Goal: Information Seeking & Learning: Learn about a topic

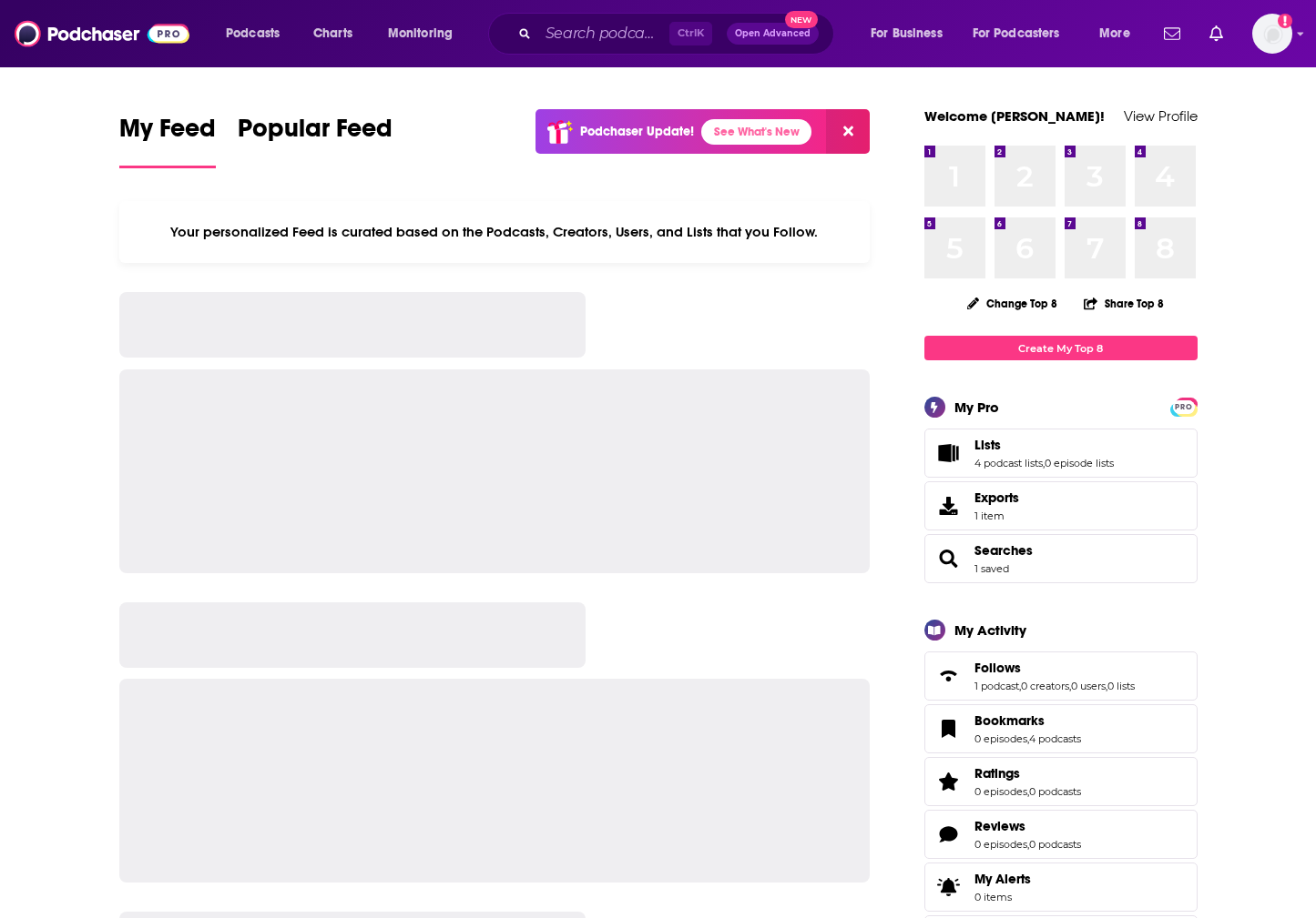
click at [559, 49] on div "Ctrl K Open Advanced New" at bounding box center [661, 34] width 346 height 42
click at [556, 36] on input "Search podcasts, credits, & more..." at bounding box center [603, 33] width 131 height 29
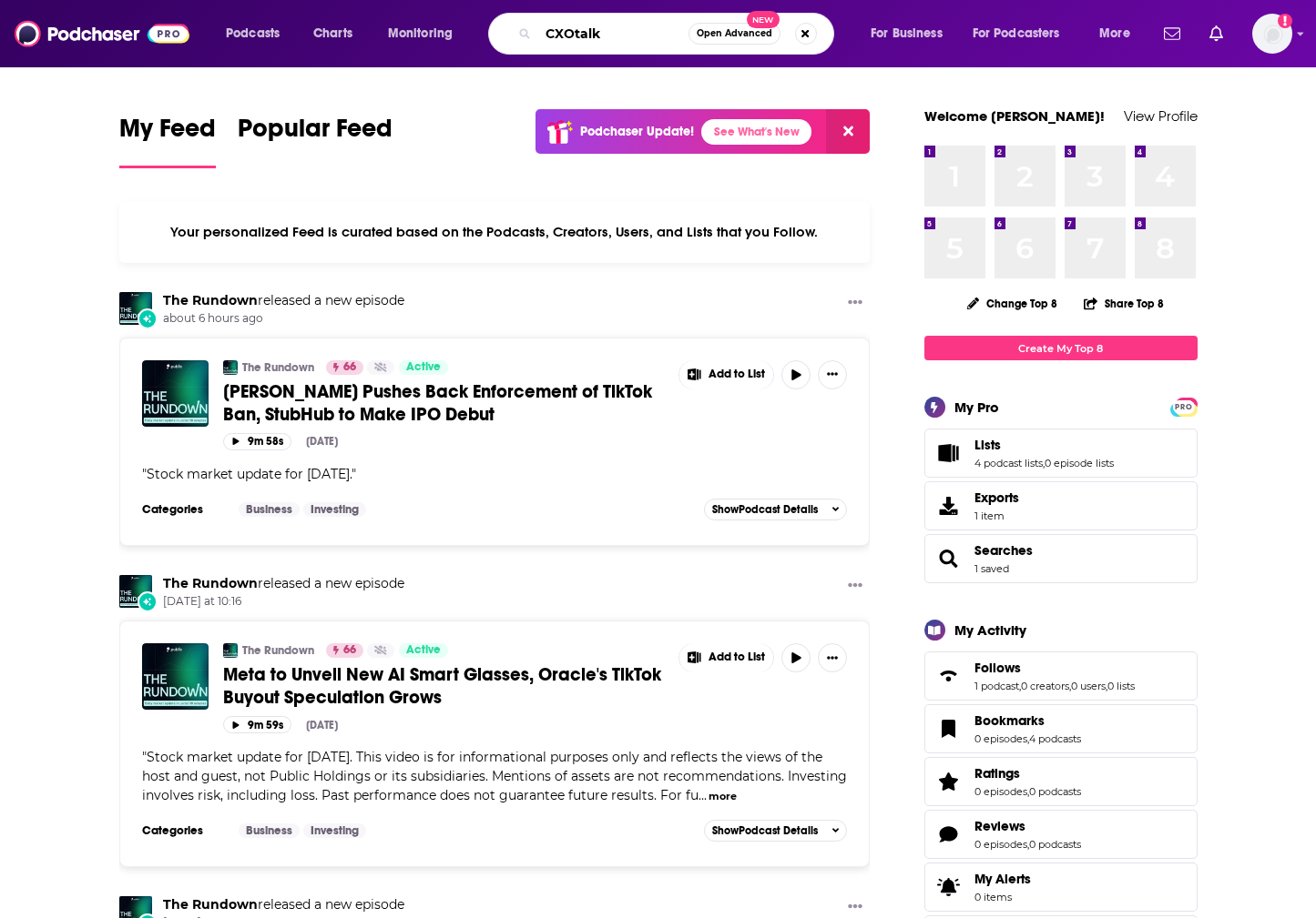
type input "CXOtalk"
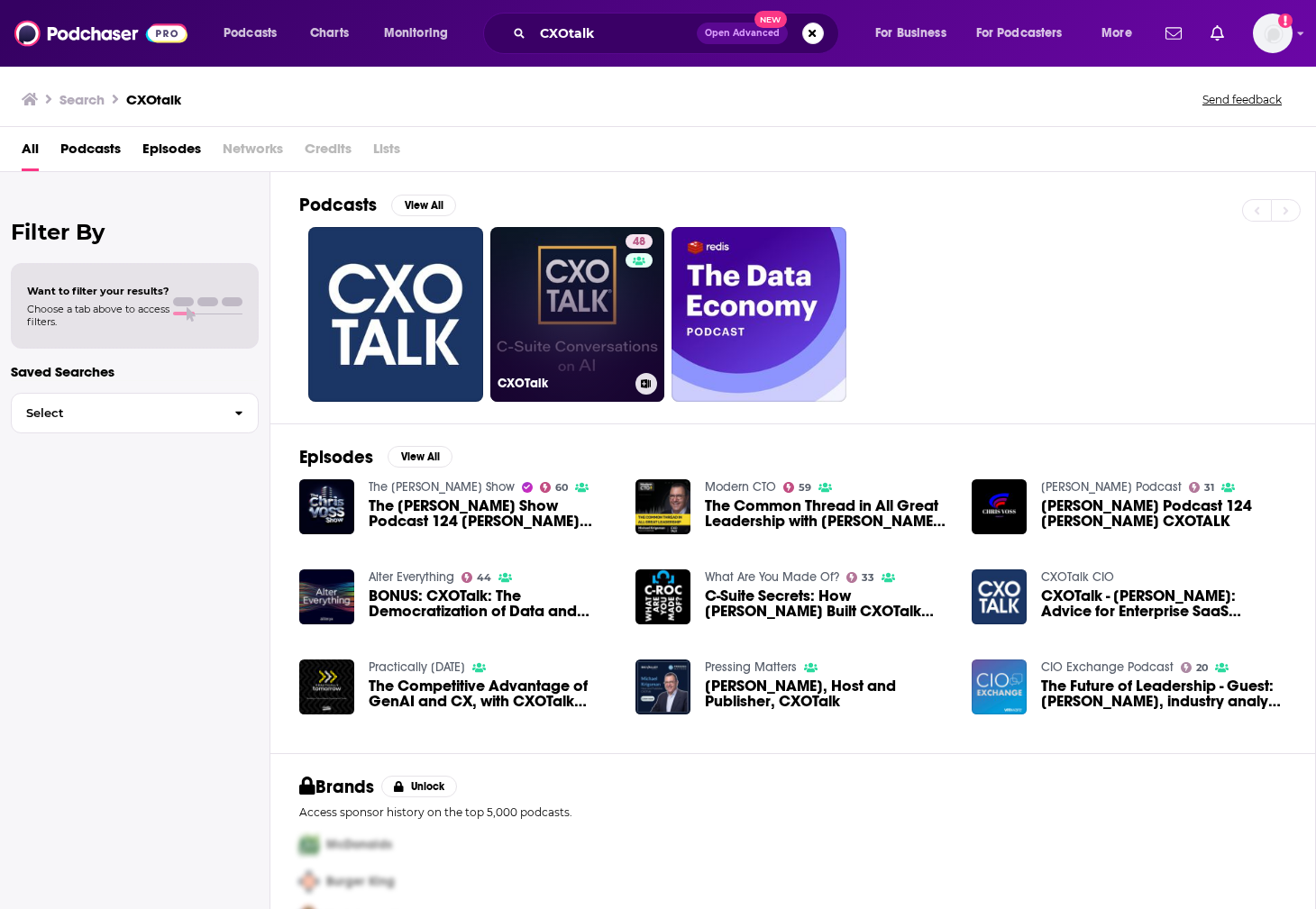
click at [495, 293] on link "48 CXOTalk" at bounding box center [578, 314] width 175 height 175
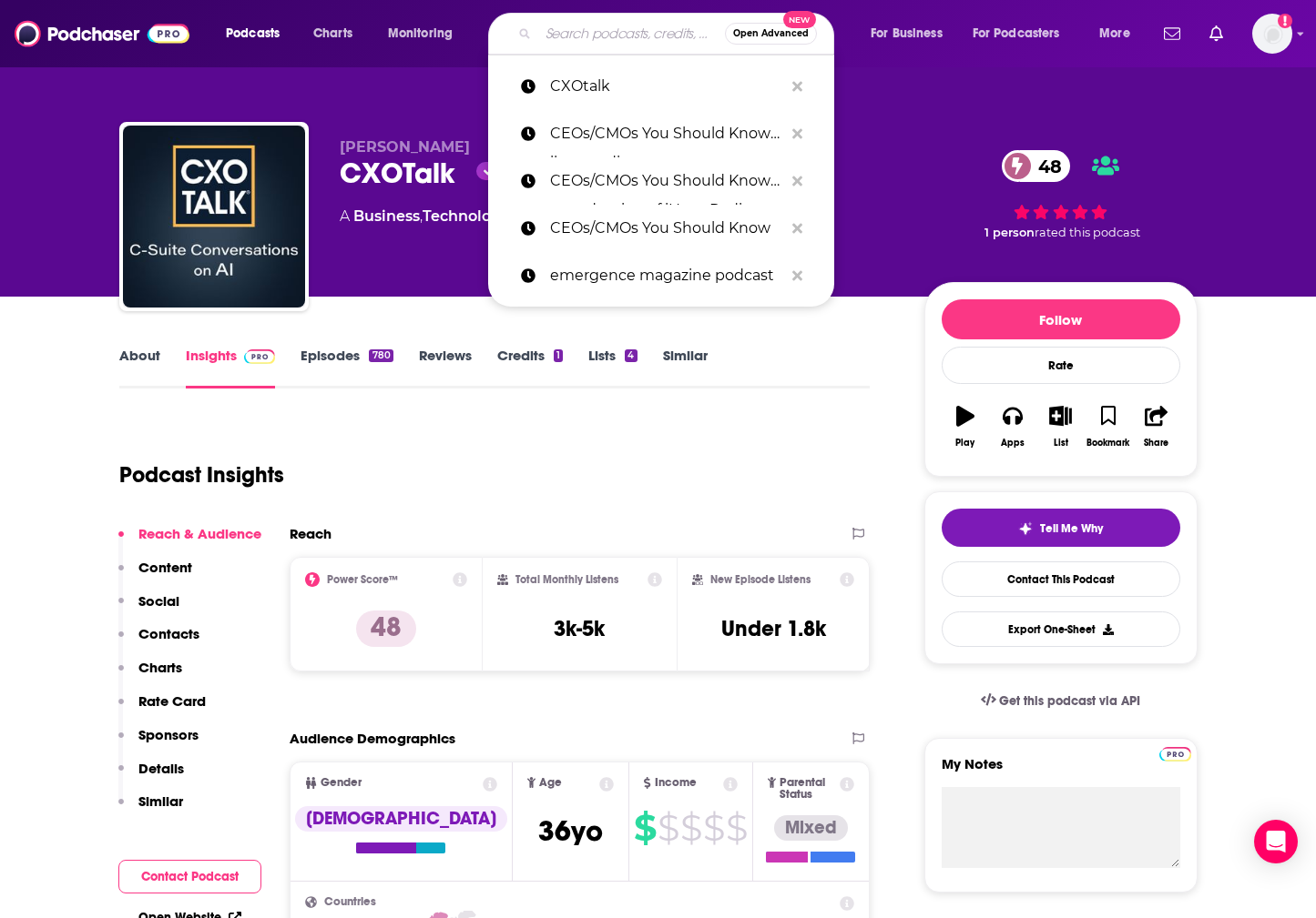
click at [621, 42] on input "Search podcasts, credits, & more..." at bounding box center [631, 33] width 187 height 29
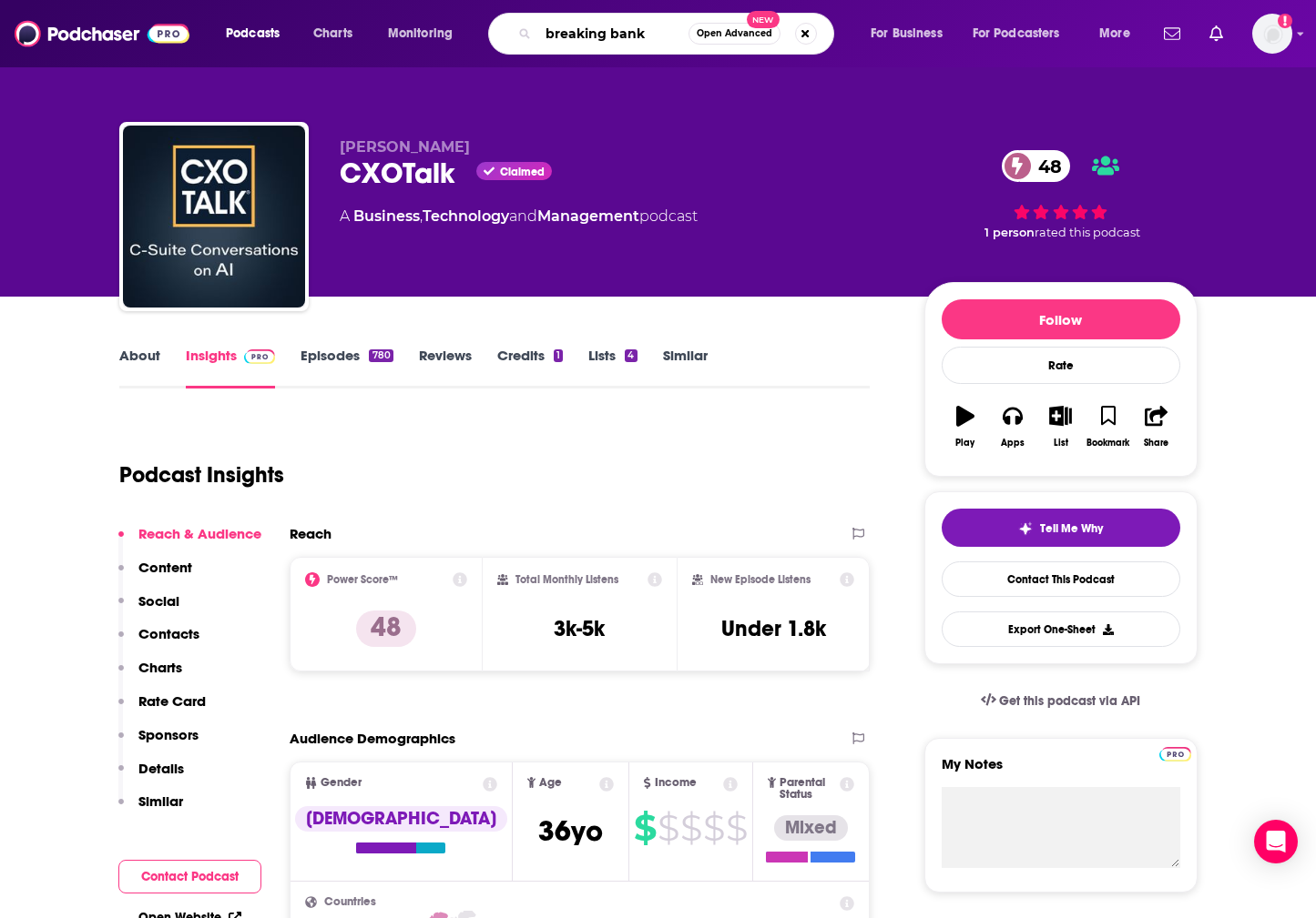
type input "breaking banks"
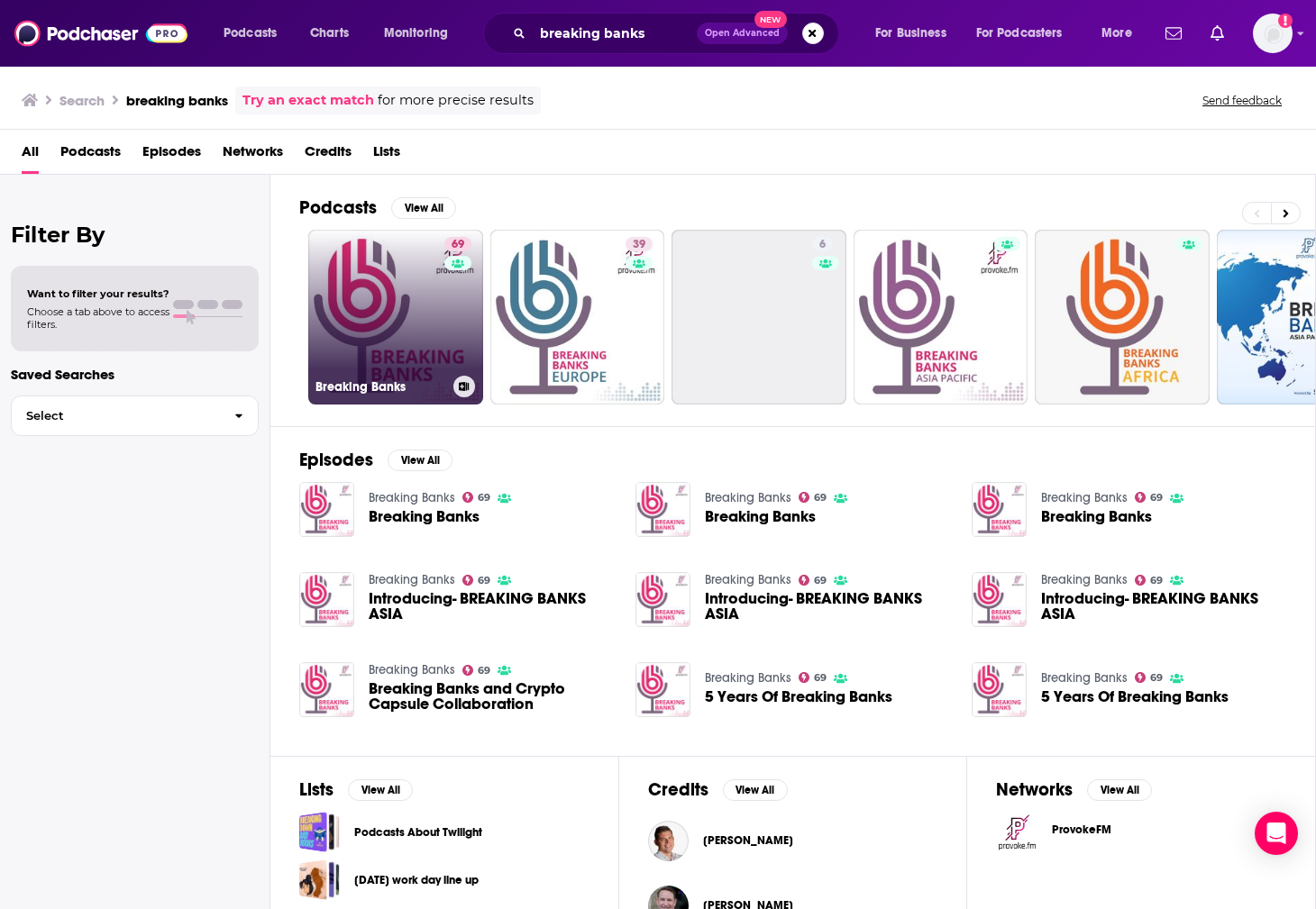
click at [384, 332] on link "69 Breaking Banks" at bounding box center [396, 317] width 175 height 175
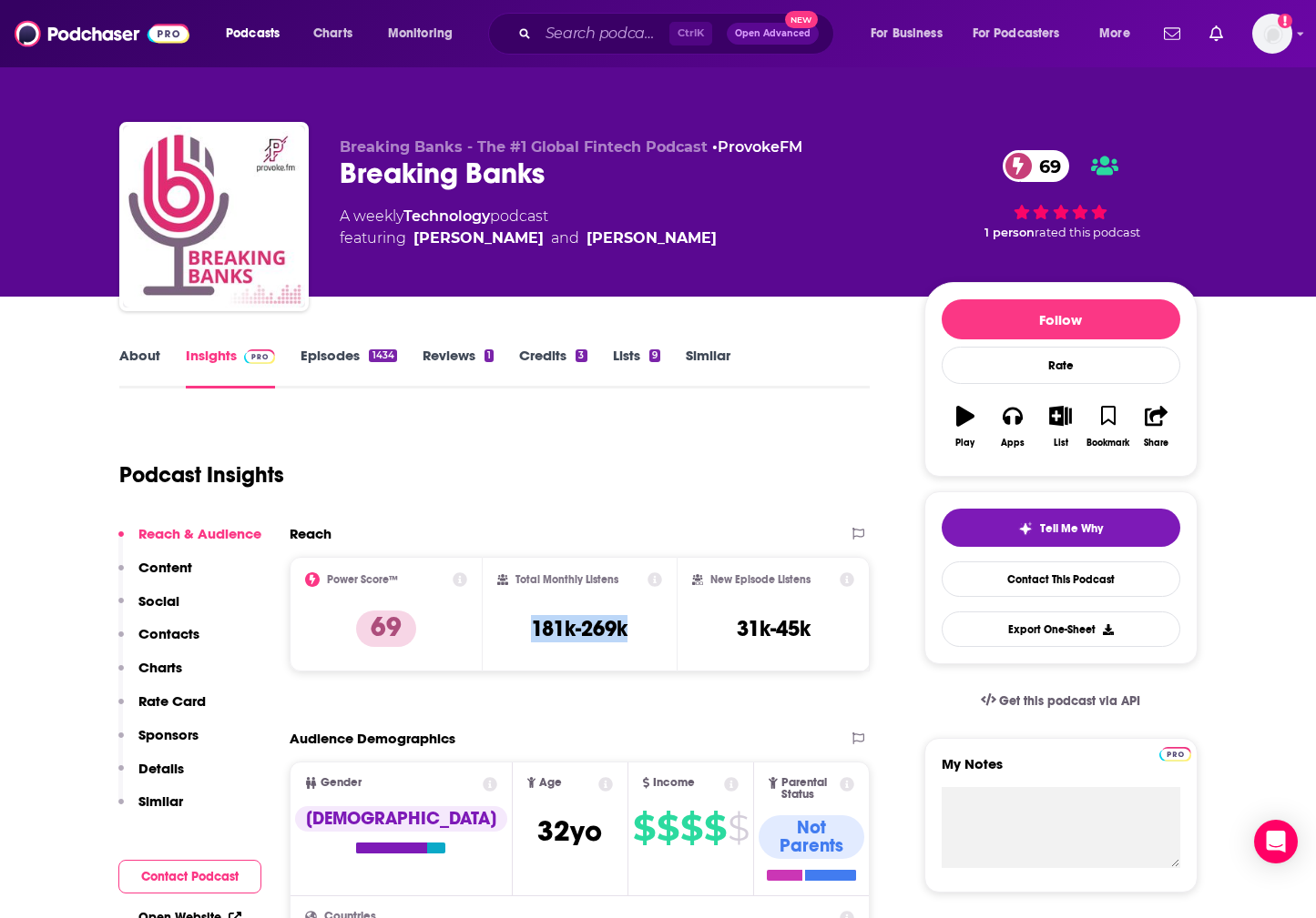
drag, startPoint x: 680, startPoint y: 629, endPoint x: 660, endPoint y: 630, distance: 20.0
click at [660, 630] on div "Total Monthly Listens 181k-269k" at bounding box center [579, 614] width 164 height 84
drag, startPoint x: 420, startPoint y: 279, endPoint x: 531, endPoint y: 210, distance: 130.7
click at [420, 280] on div "Breaking Banks - The #1 Global Fintech Podcast • ProvokeFM Breaking Banks 69 A …" at bounding box center [617, 210] width 556 height 146
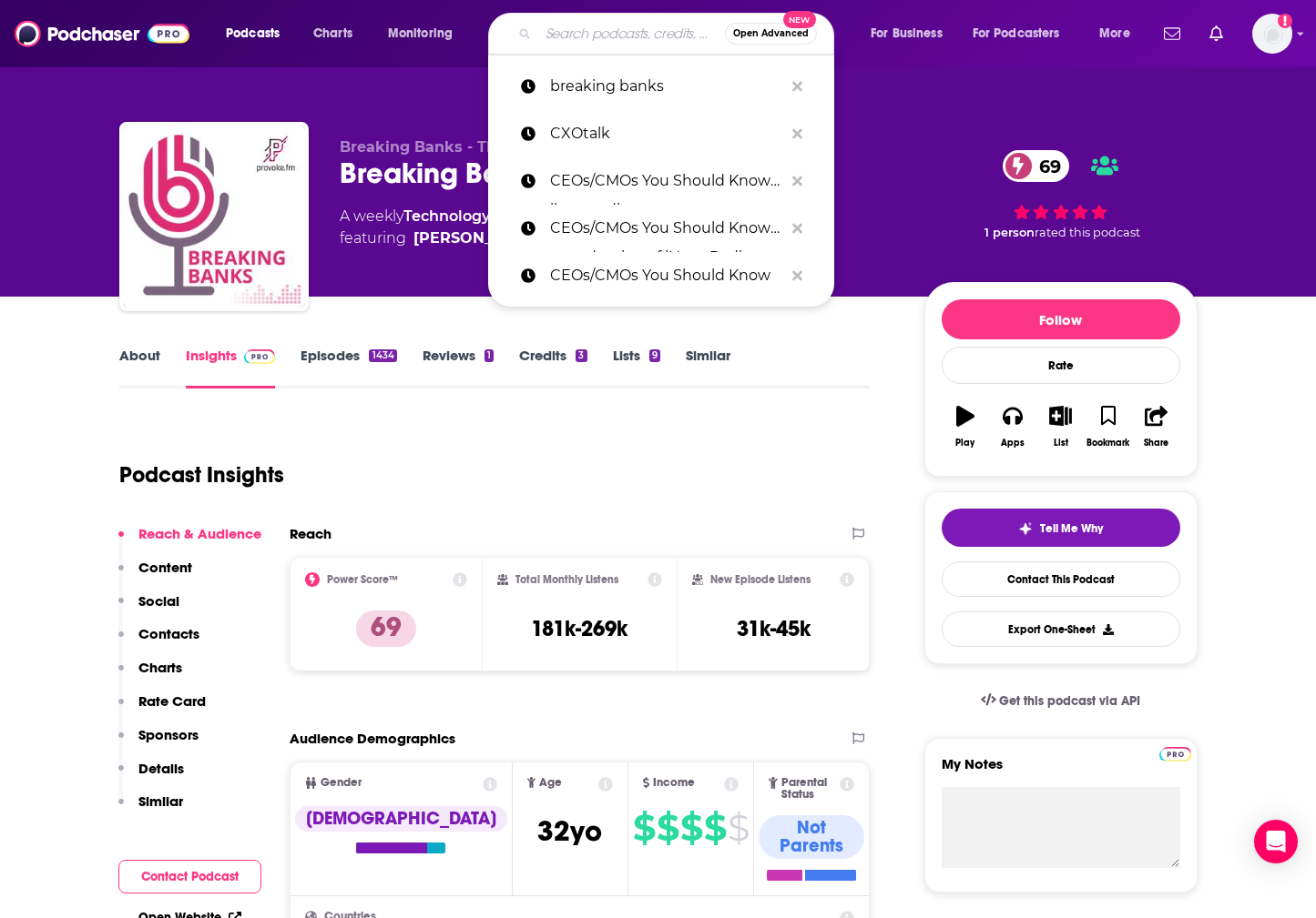
click at [551, 42] on input "Search podcasts, credits, & more..." at bounding box center [631, 33] width 187 height 29
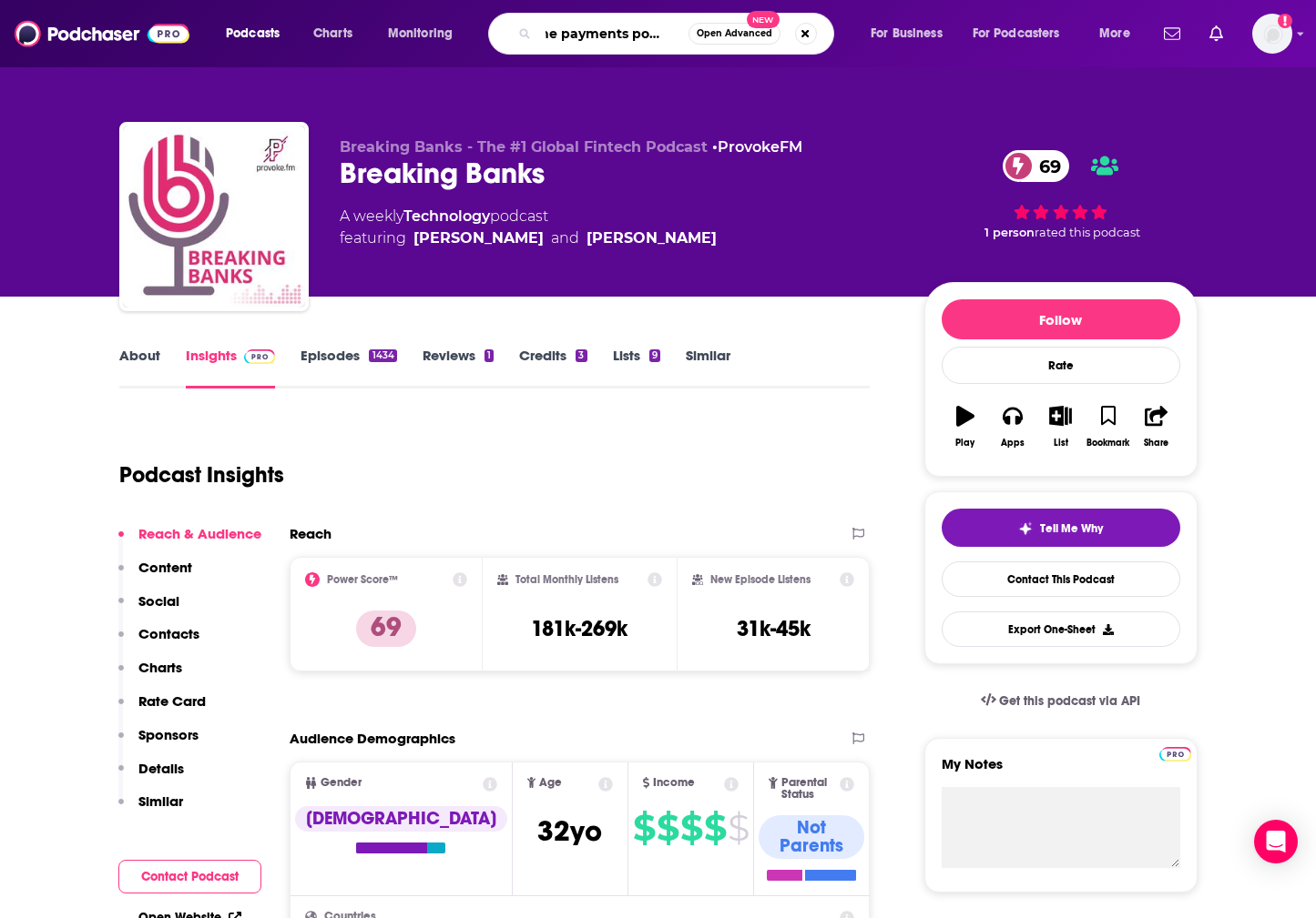
type input "the payments podcast"
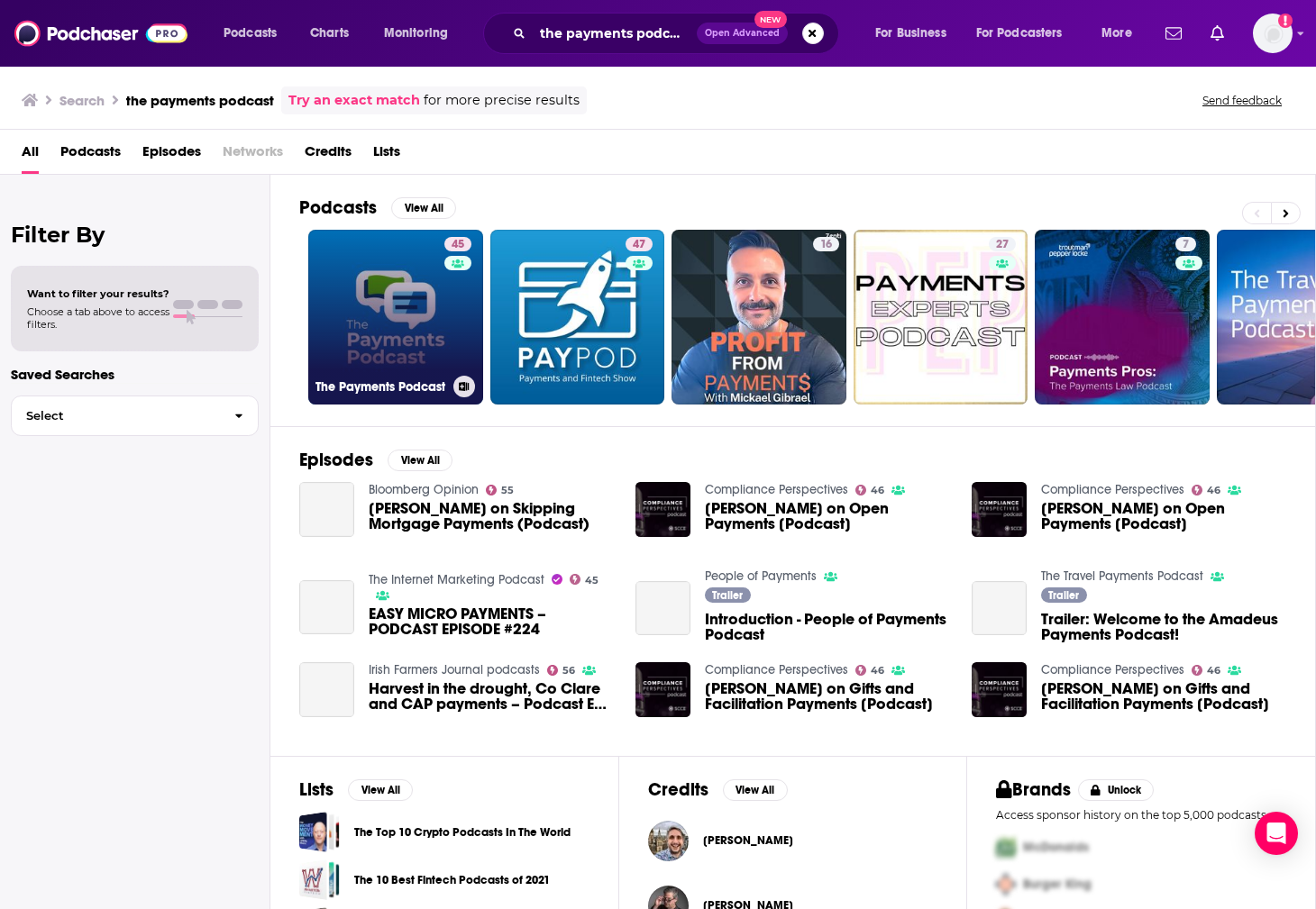
click at [367, 317] on link "45 The Payments Podcast" at bounding box center [396, 317] width 175 height 175
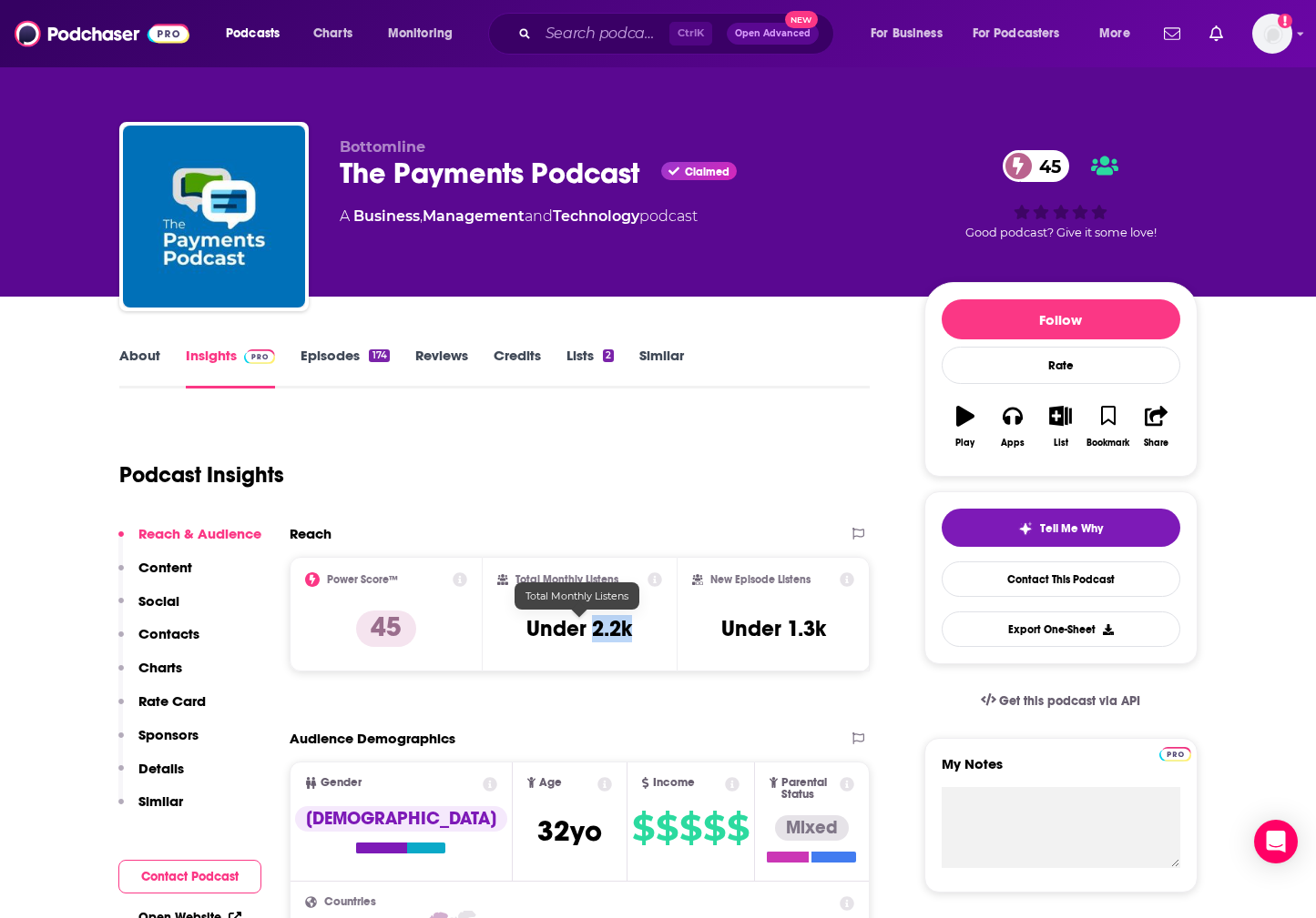
drag, startPoint x: 592, startPoint y: 629, endPoint x: 643, endPoint y: 630, distance: 51.0
click at [643, 630] on div "Total Monthly Listens Under 2.2k" at bounding box center [579, 614] width 164 height 84
copy h3 "2.2k"
click at [439, 443] on div "Podcast Insights" at bounding box center [488, 464] width 737 height 93
click at [584, 41] on input "Search podcasts, credits, & more..." at bounding box center [603, 33] width 131 height 29
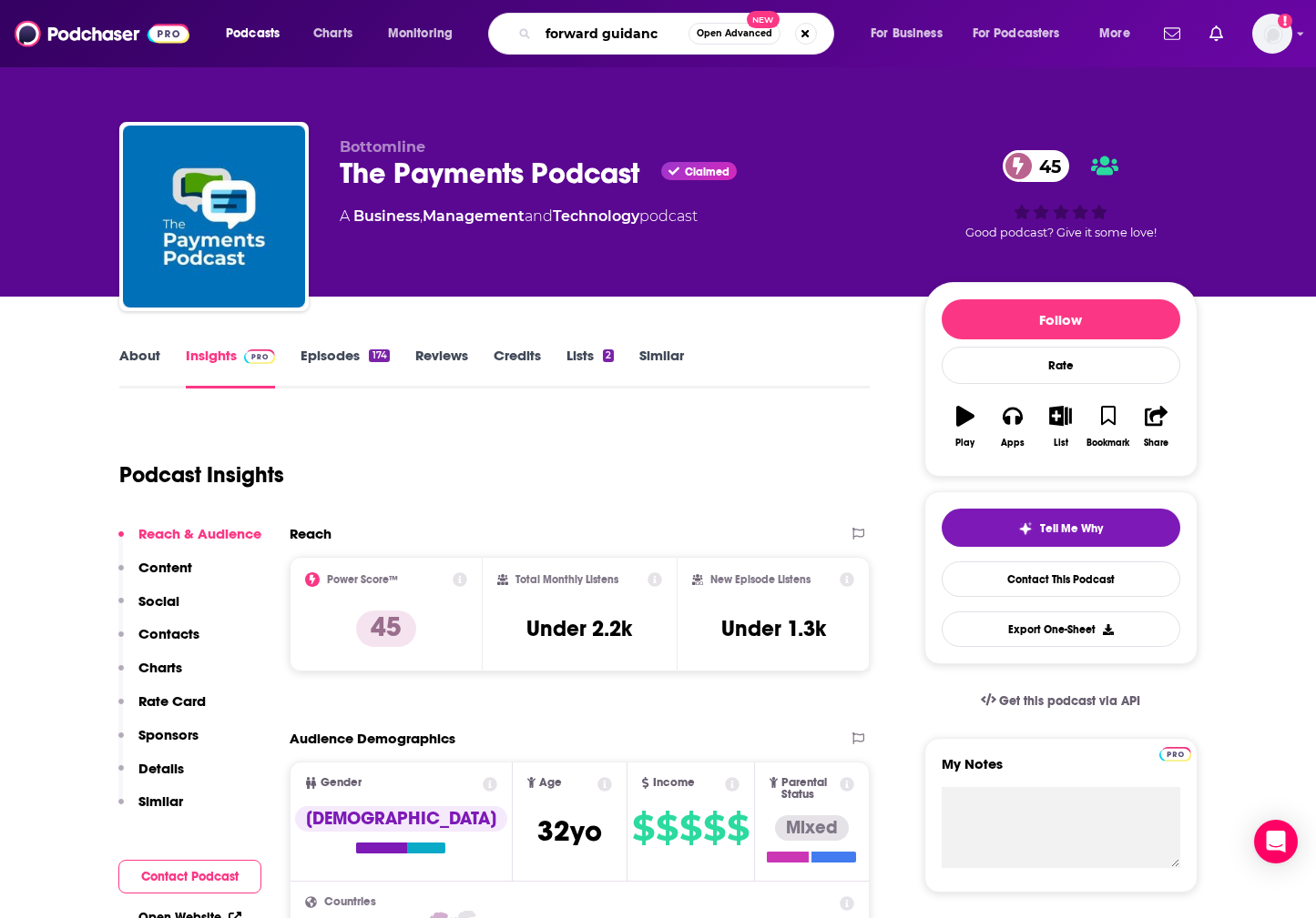
type input "forward guidance"
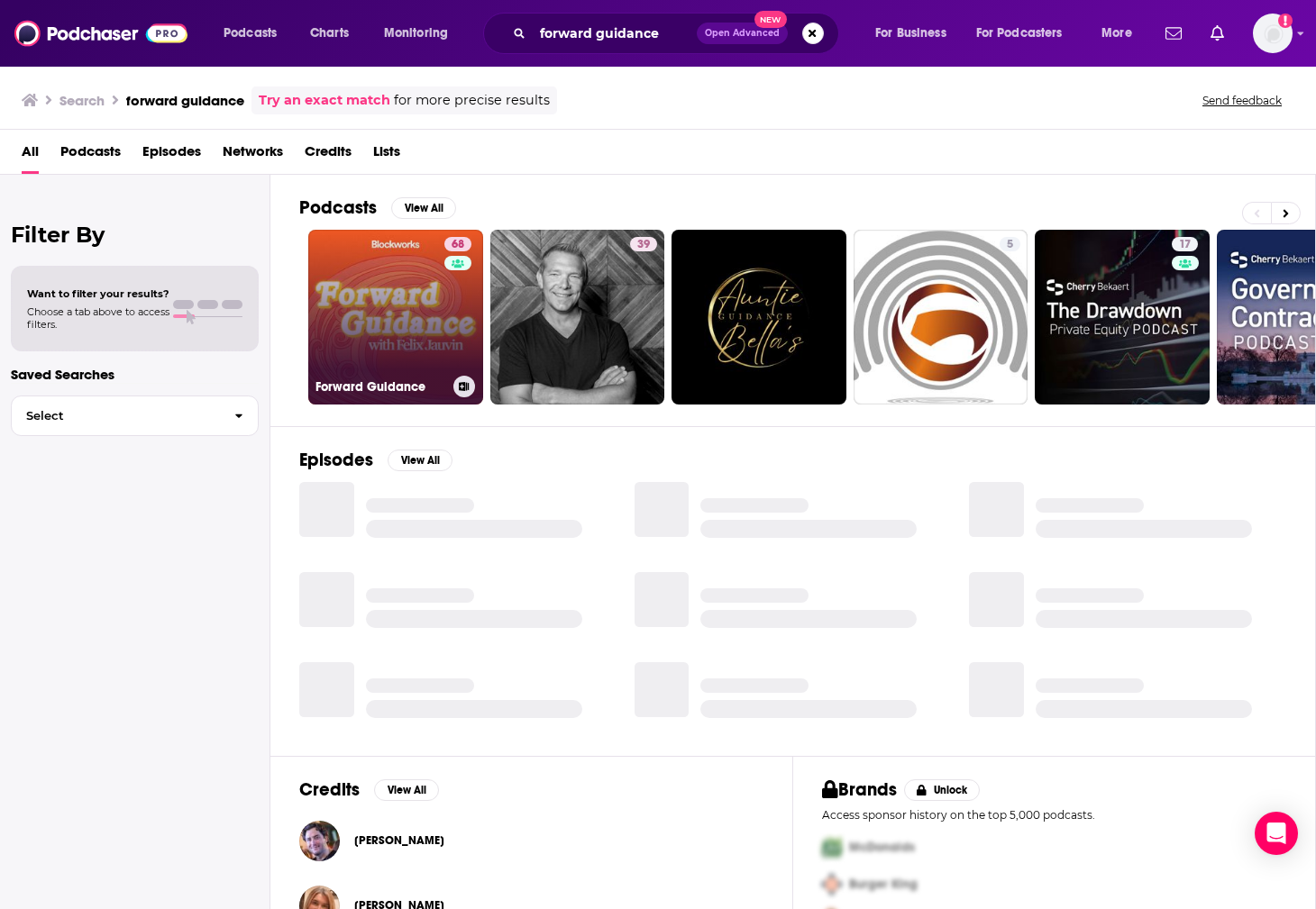
click at [367, 313] on link "68 Forward Guidance" at bounding box center [396, 317] width 175 height 175
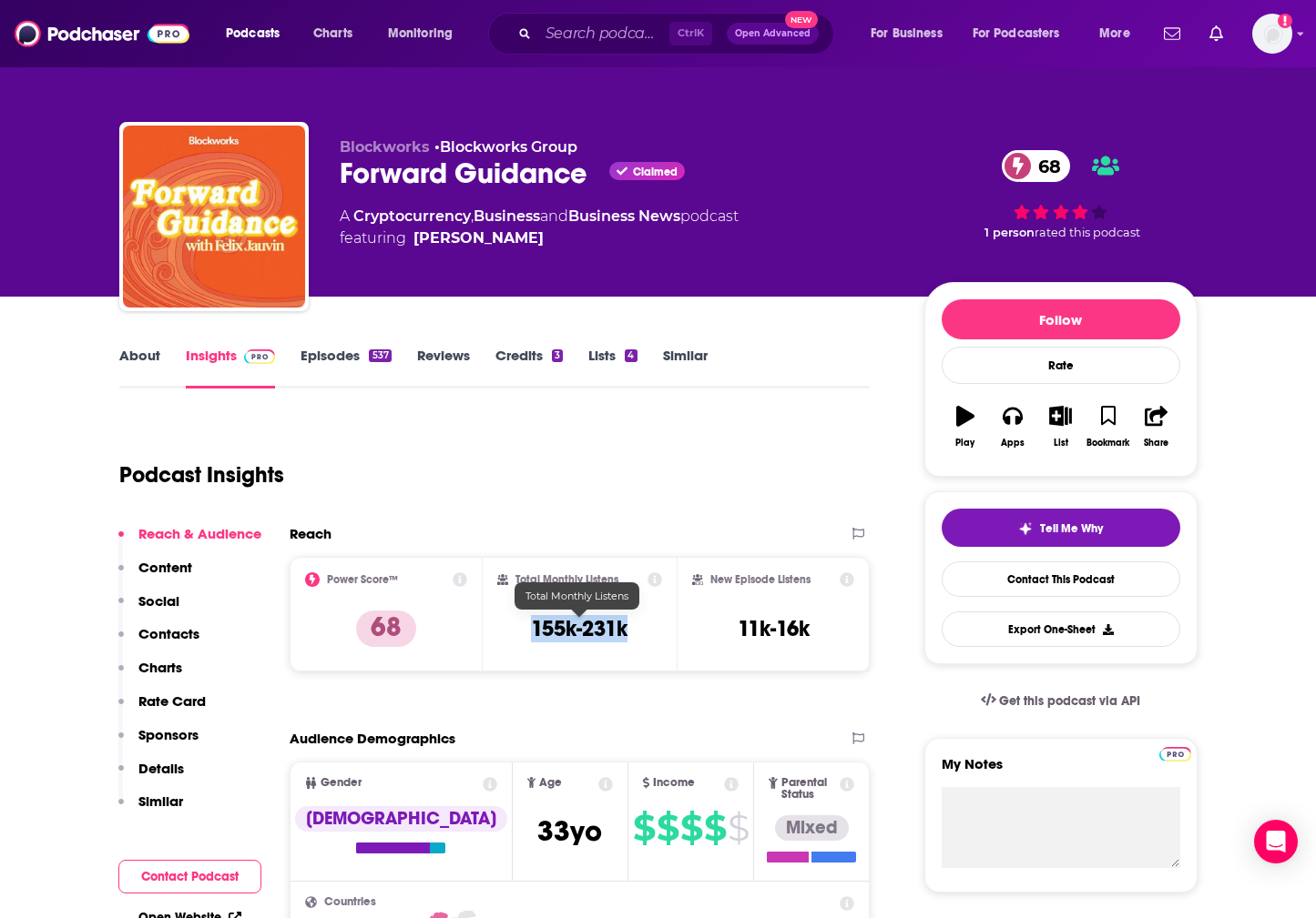
drag, startPoint x: 525, startPoint y: 622, endPoint x: 627, endPoint y: 626, distance: 102.1
click at [627, 626] on div "Total Monthly Listens 155k-231k" at bounding box center [579, 614] width 164 height 84
copy h3 "155k-231k"
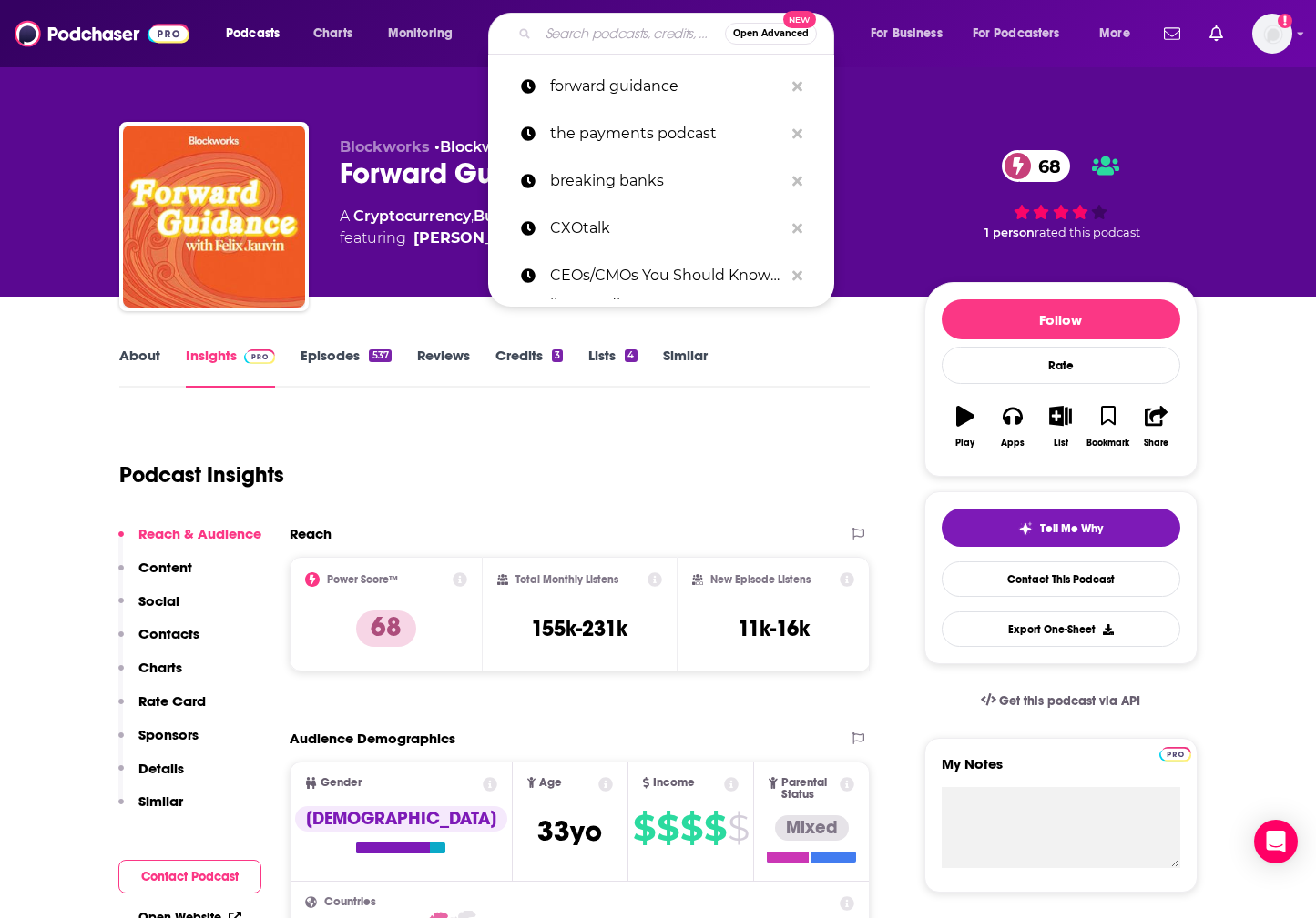
click at [602, 27] on input "Search podcasts, credits, & more..." at bounding box center [631, 33] width 187 height 29
paste input "Banking on Innovation"
type input "Banking on Innovation"
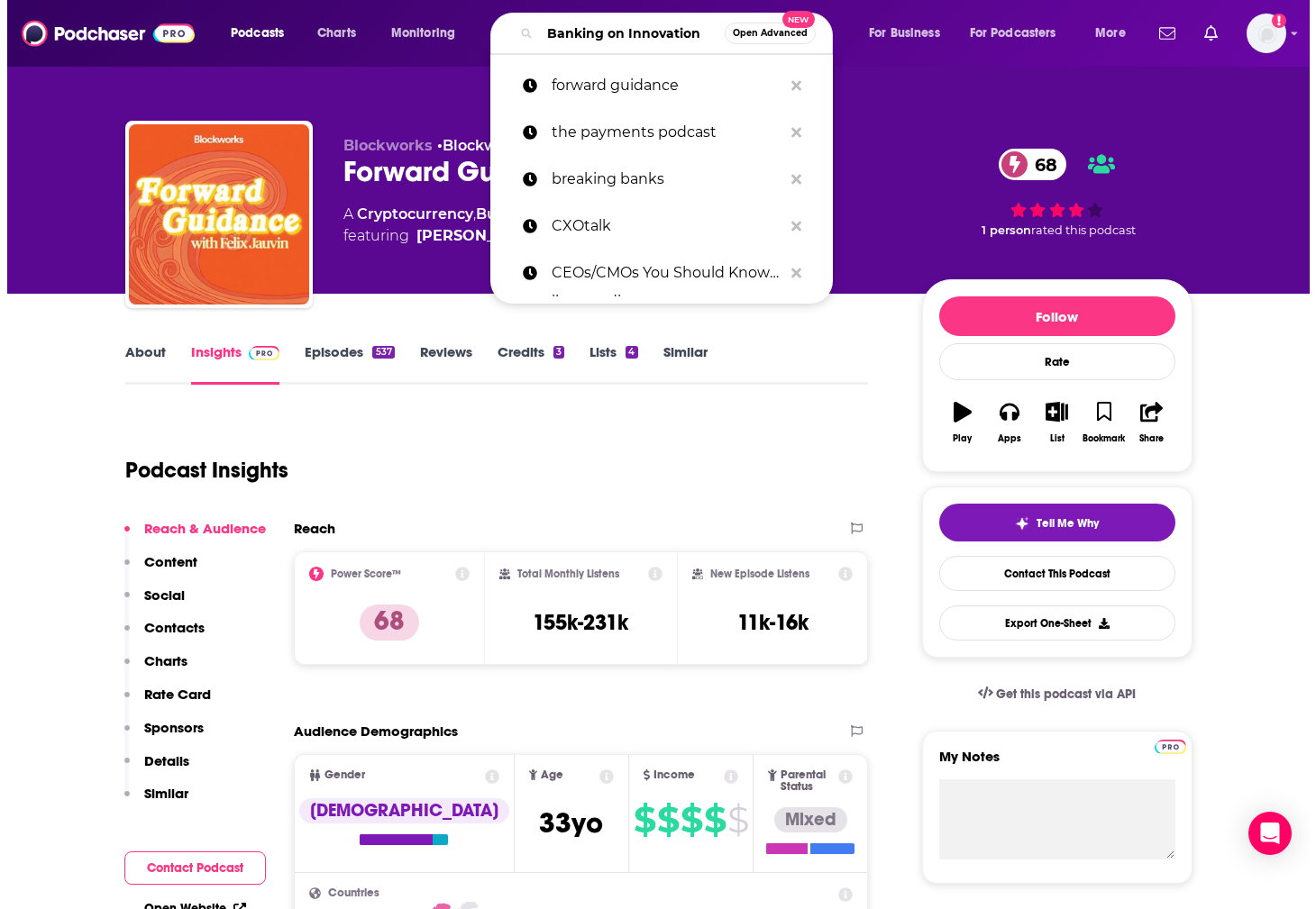
scroll to position [0, 19]
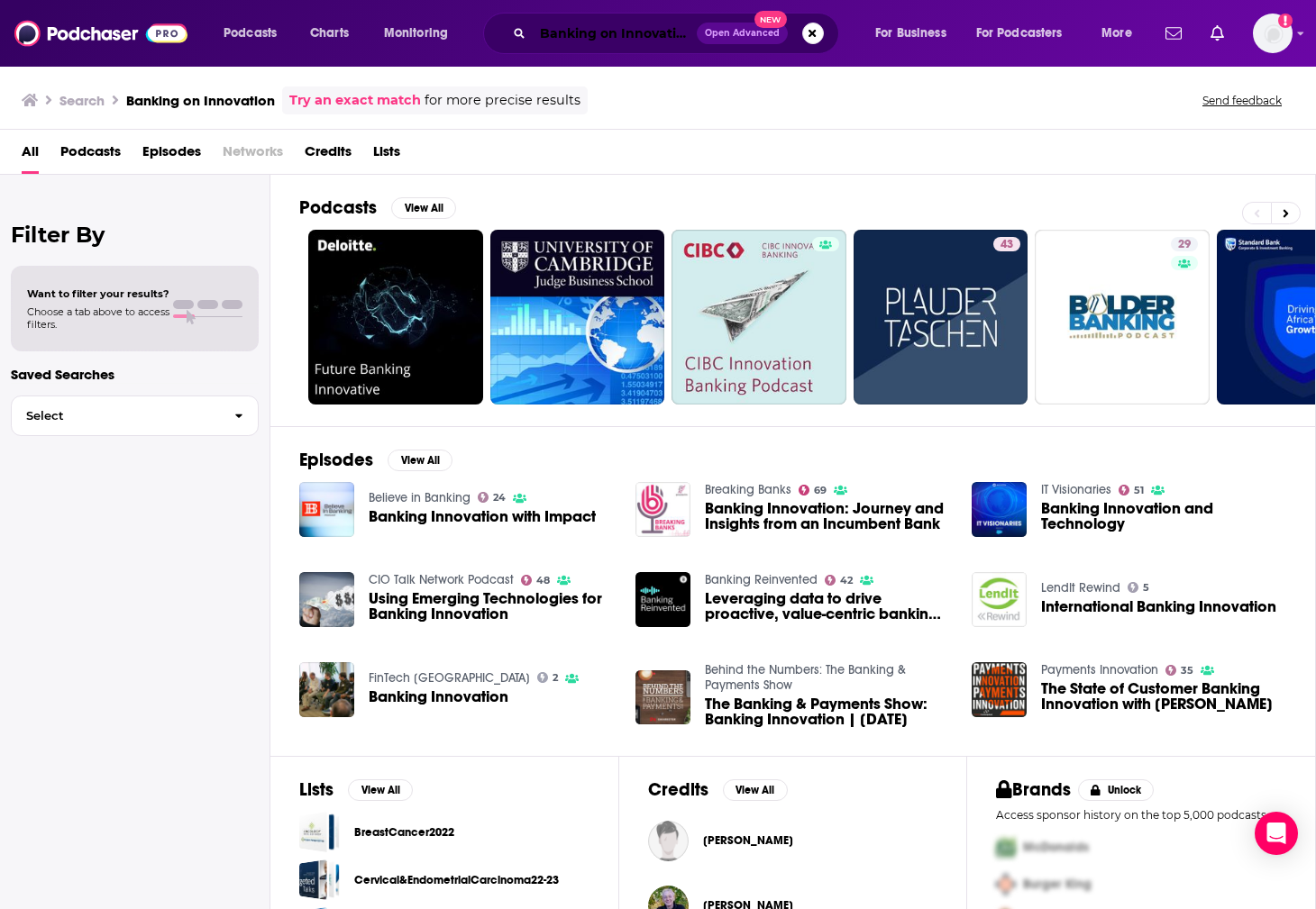
click at [620, 34] on input "Banking on Innovation" at bounding box center [614, 33] width 164 height 29
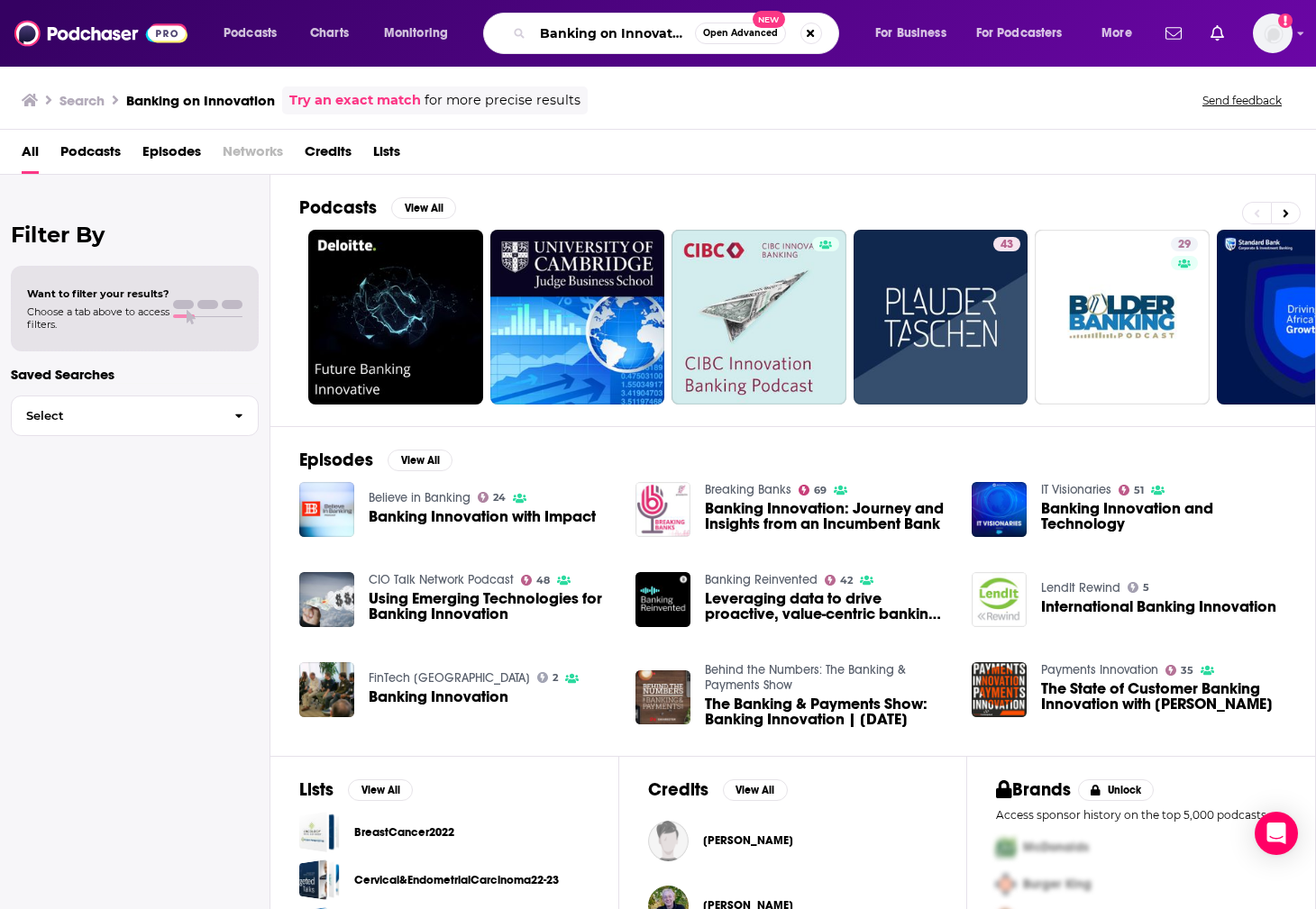
click at [620, 34] on input "Banking on Innovation" at bounding box center [613, 33] width 162 height 29
paste input "The Indicator from Planet Money"
type input "The Indicator from Planet Money"
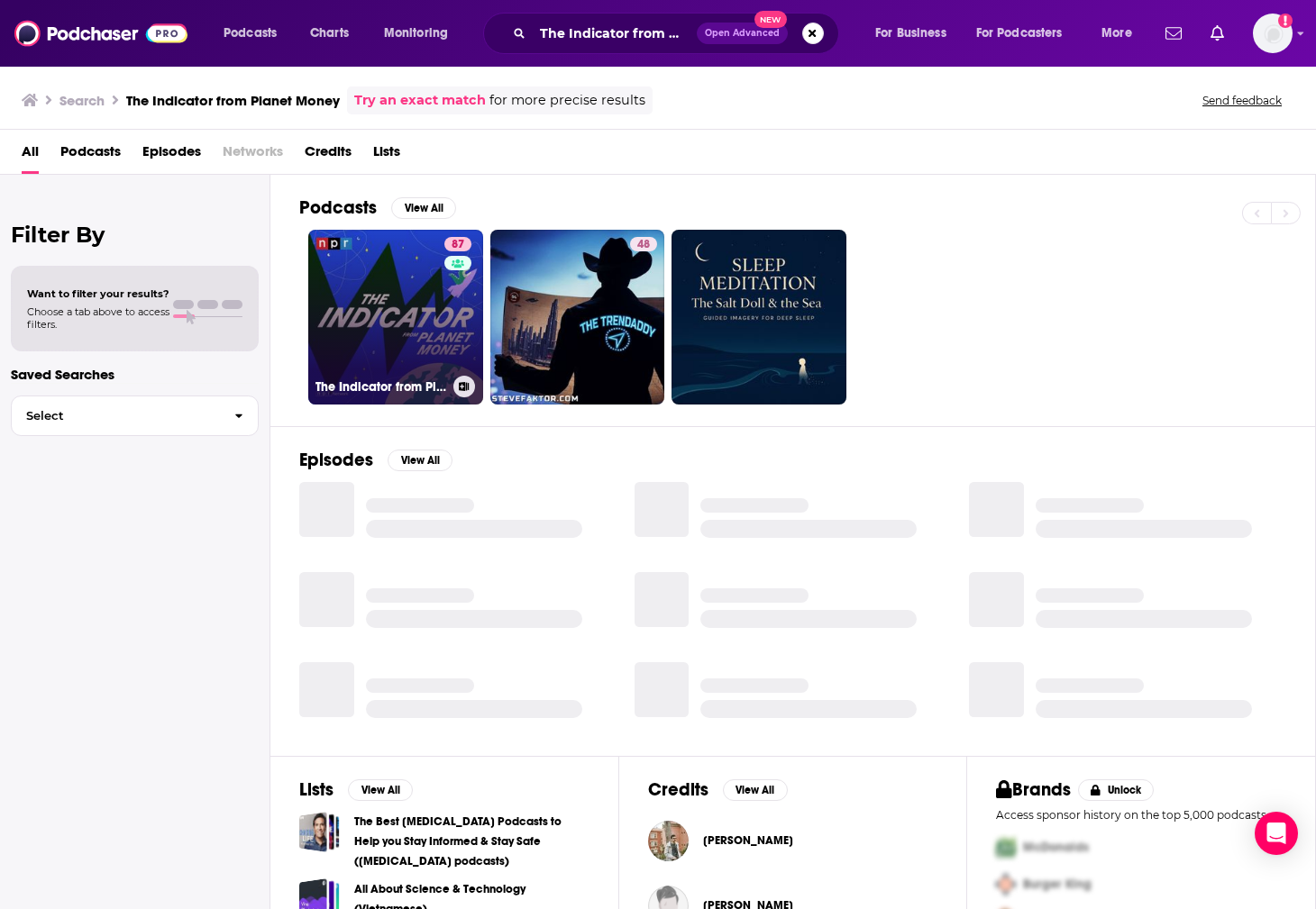
click at [385, 289] on link "87 The Indicator from Planet Money" at bounding box center [396, 317] width 175 height 175
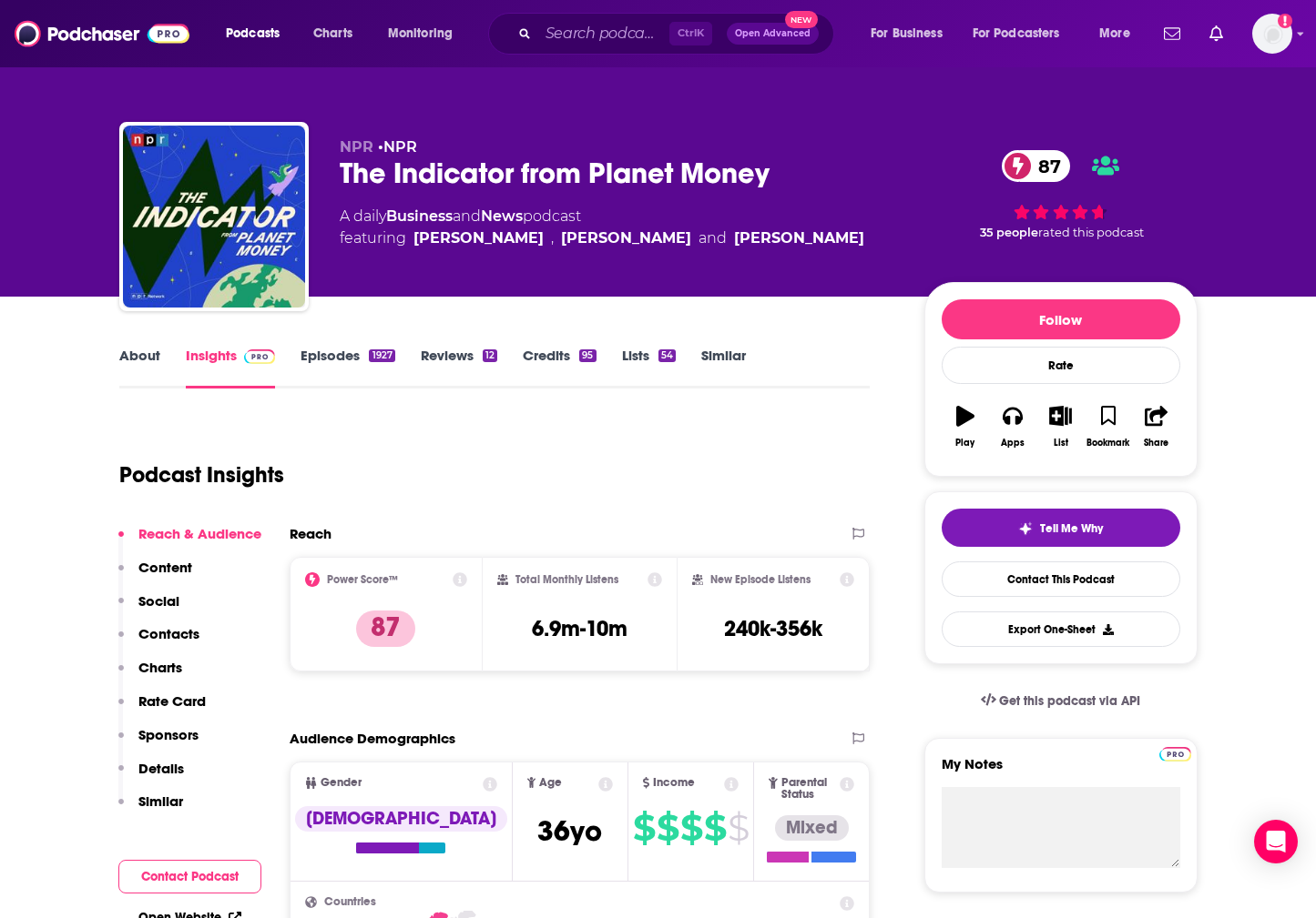
click at [536, 42] on div "Ctrl K Open Advanced New" at bounding box center [661, 34] width 346 height 42
click at [555, 36] on input "Search podcasts, credits, & more..." at bounding box center [603, 33] width 131 height 29
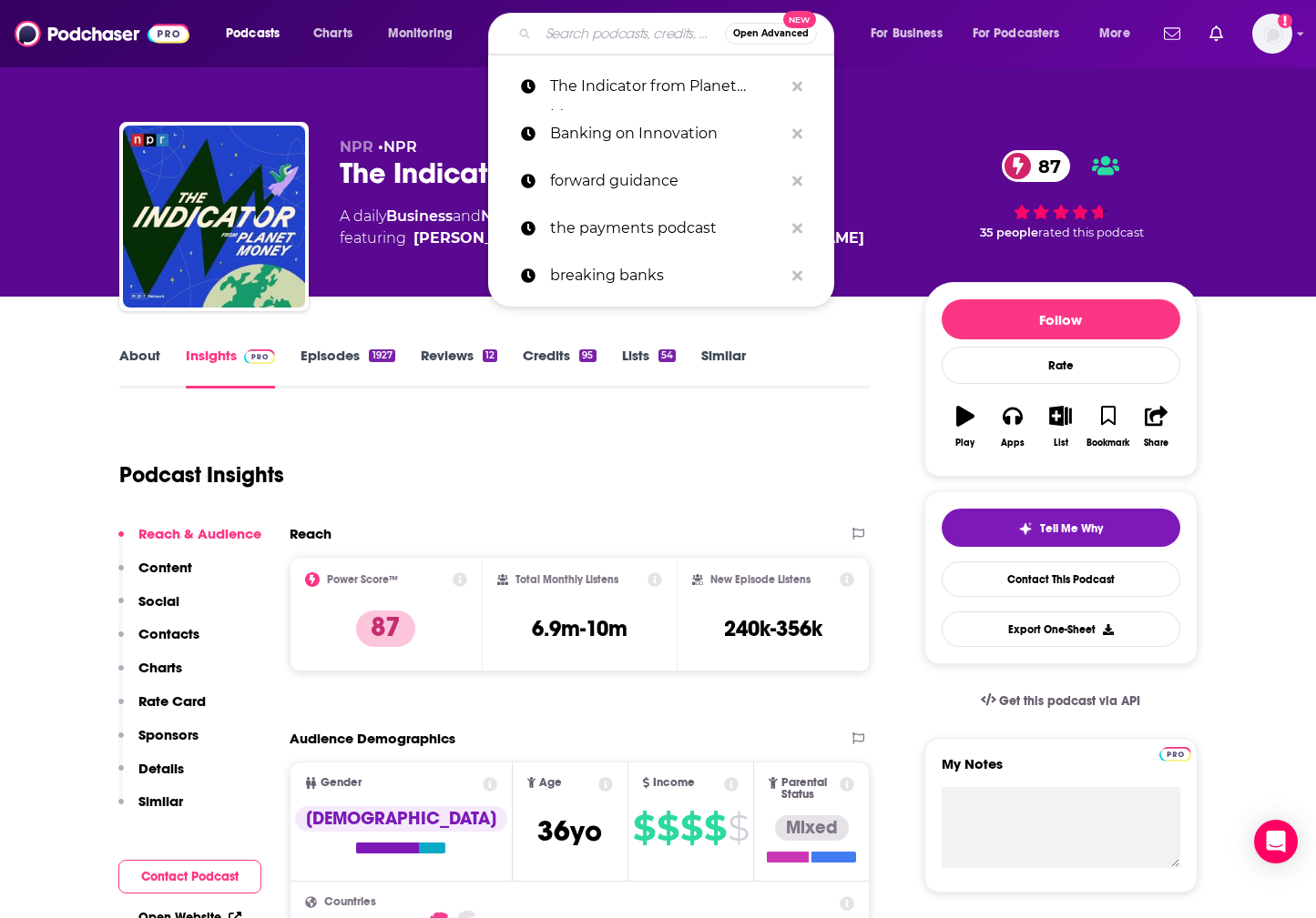
paste input "Technovation with [PERSON_NAME]"
type input "Technovation with [PERSON_NAME]"
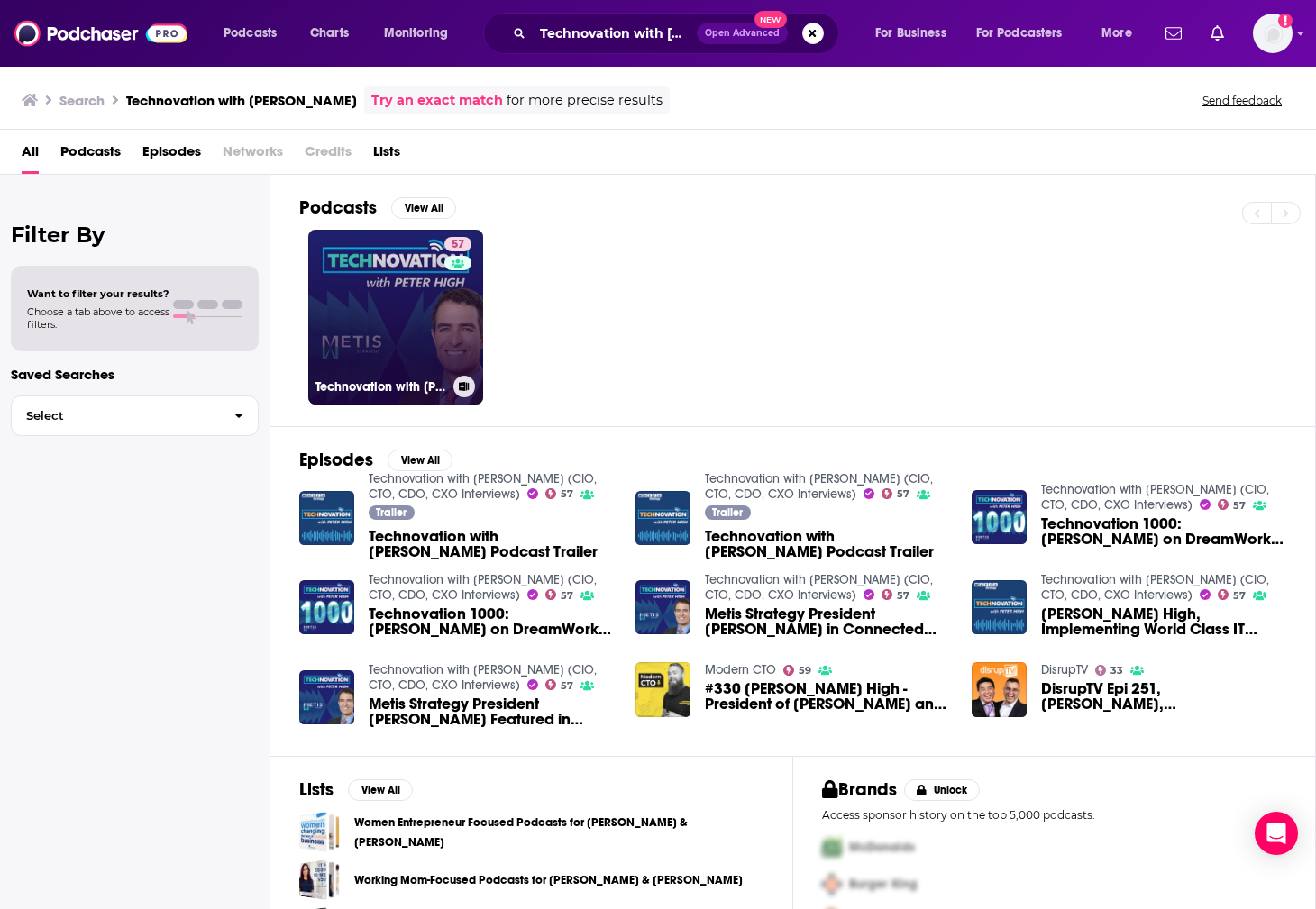
click at [409, 315] on link "57 Technovation with [PERSON_NAME] (CIO, CTO, CDO, CXO Interviews)" at bounding box center [396, 317] width 175 height 175
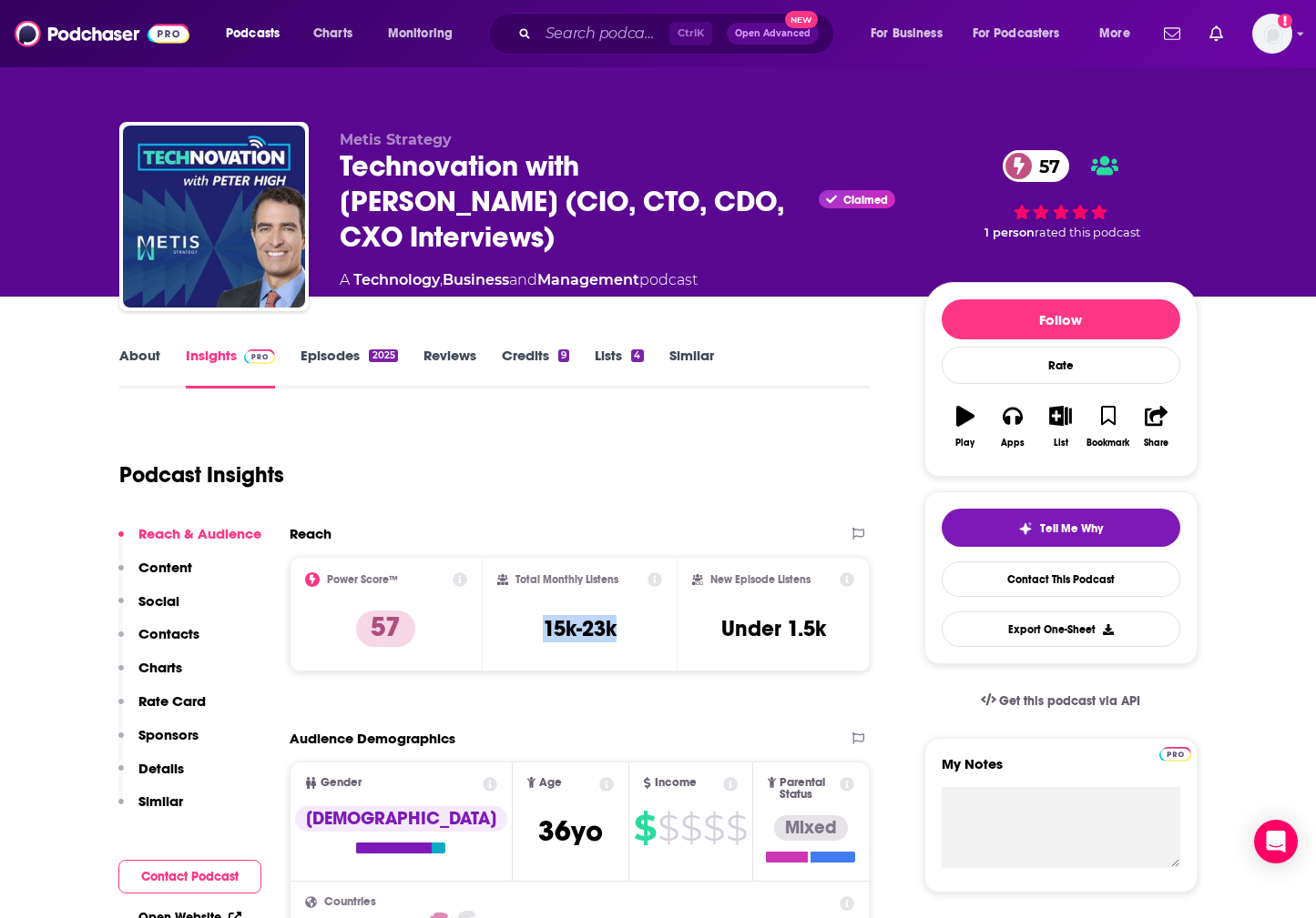
click at [622, 634] on div "Total Monthly Listens 15k-23k" at bounding box center [579, 614] width 164 height 84
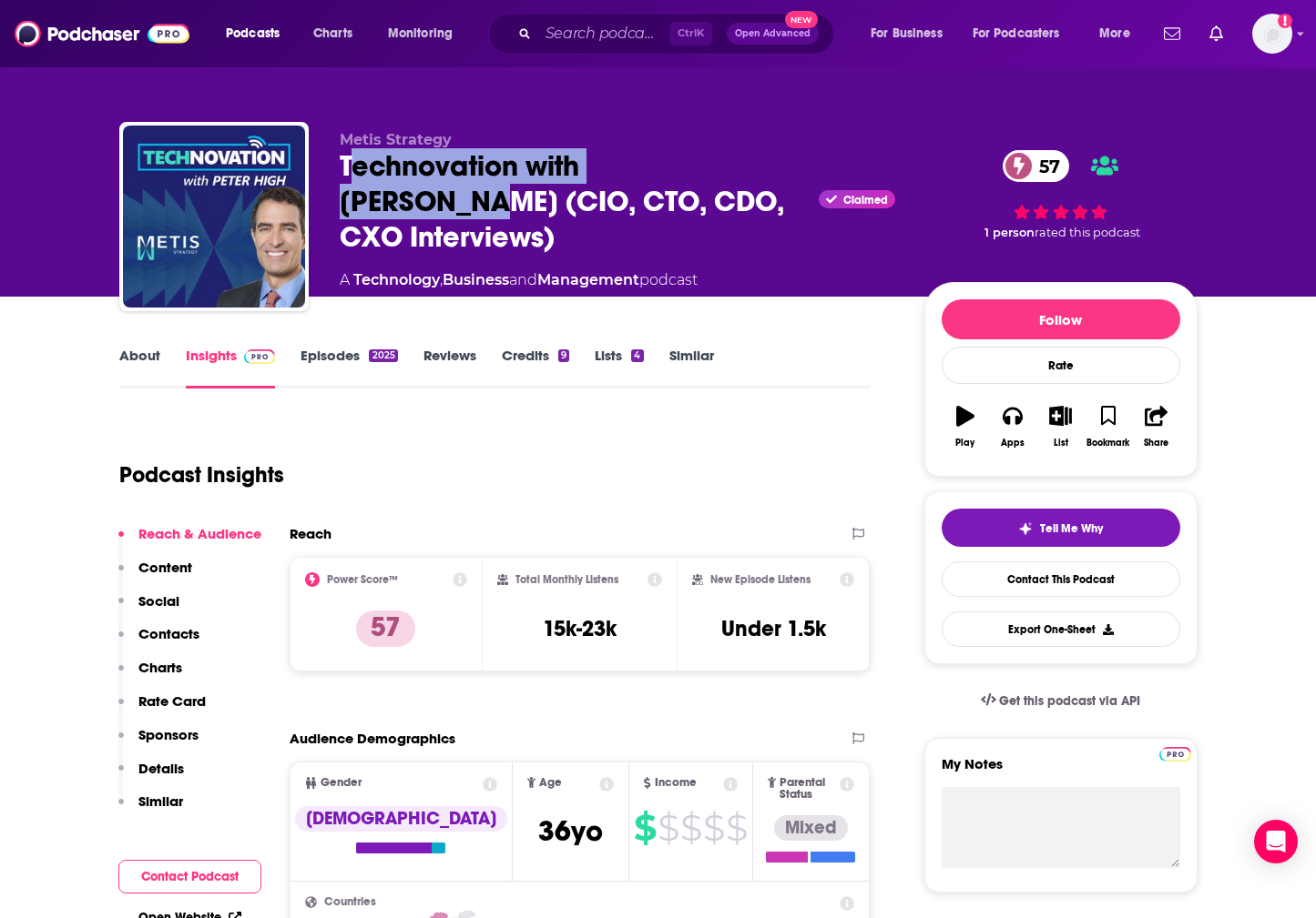
drag, startPoint x: 347, startPoint y: 167, endPoint x: 728, endPoint y: 167, distance: 381.0
click at [728, 167] on div "Technovation with [PERSON_NAME] (CIO, CTO, CDO, CXO Interviews) Claimed 57" at bounding box center [617, 201] width 556 height 106
copy h2 "echnovation with [PERSON_NAME]"
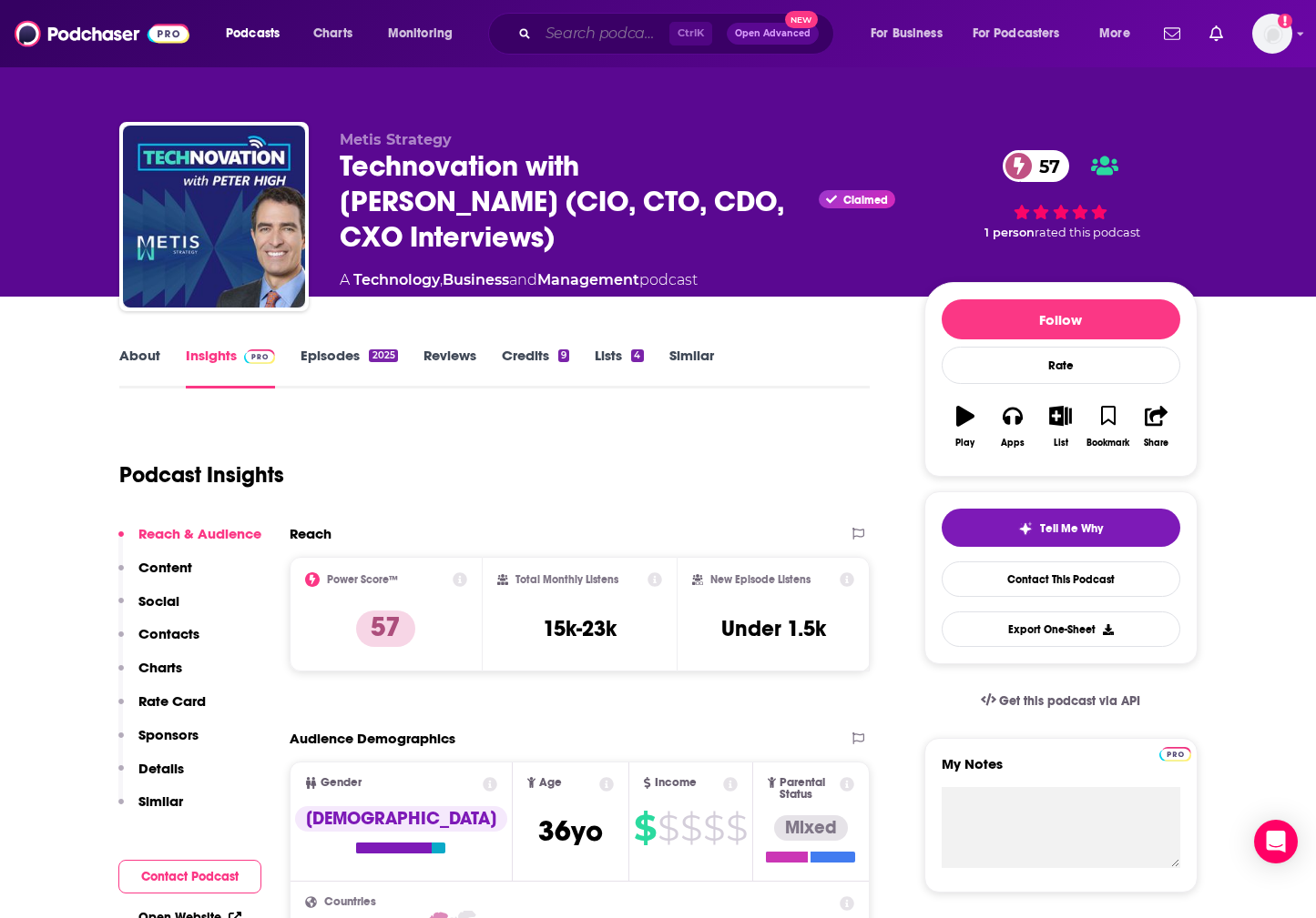
click at [605, 21] on input "Search podcasts, credits, & more..." at bounding box center [603, 33] width 131 height 29
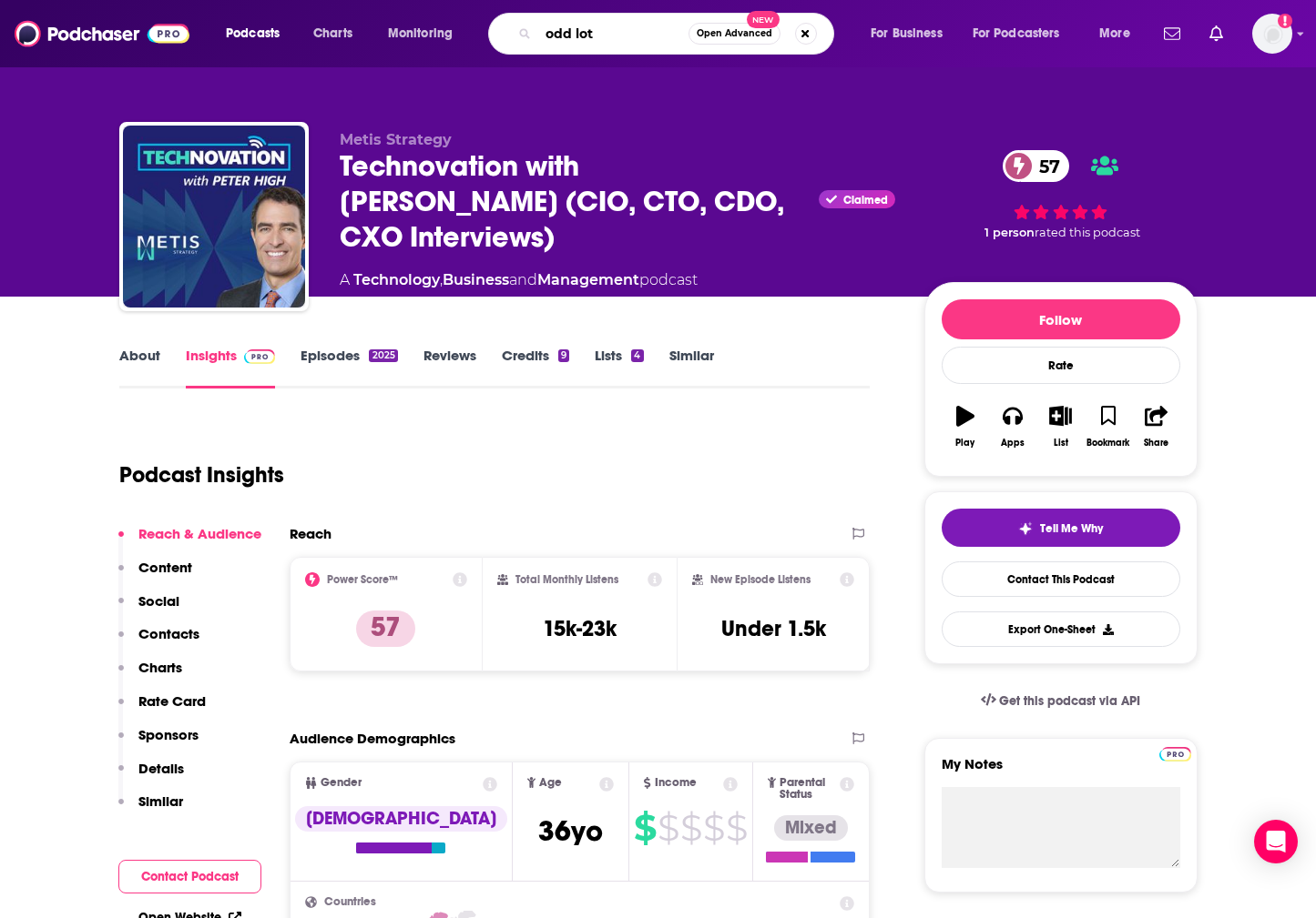
type input "odd lots"
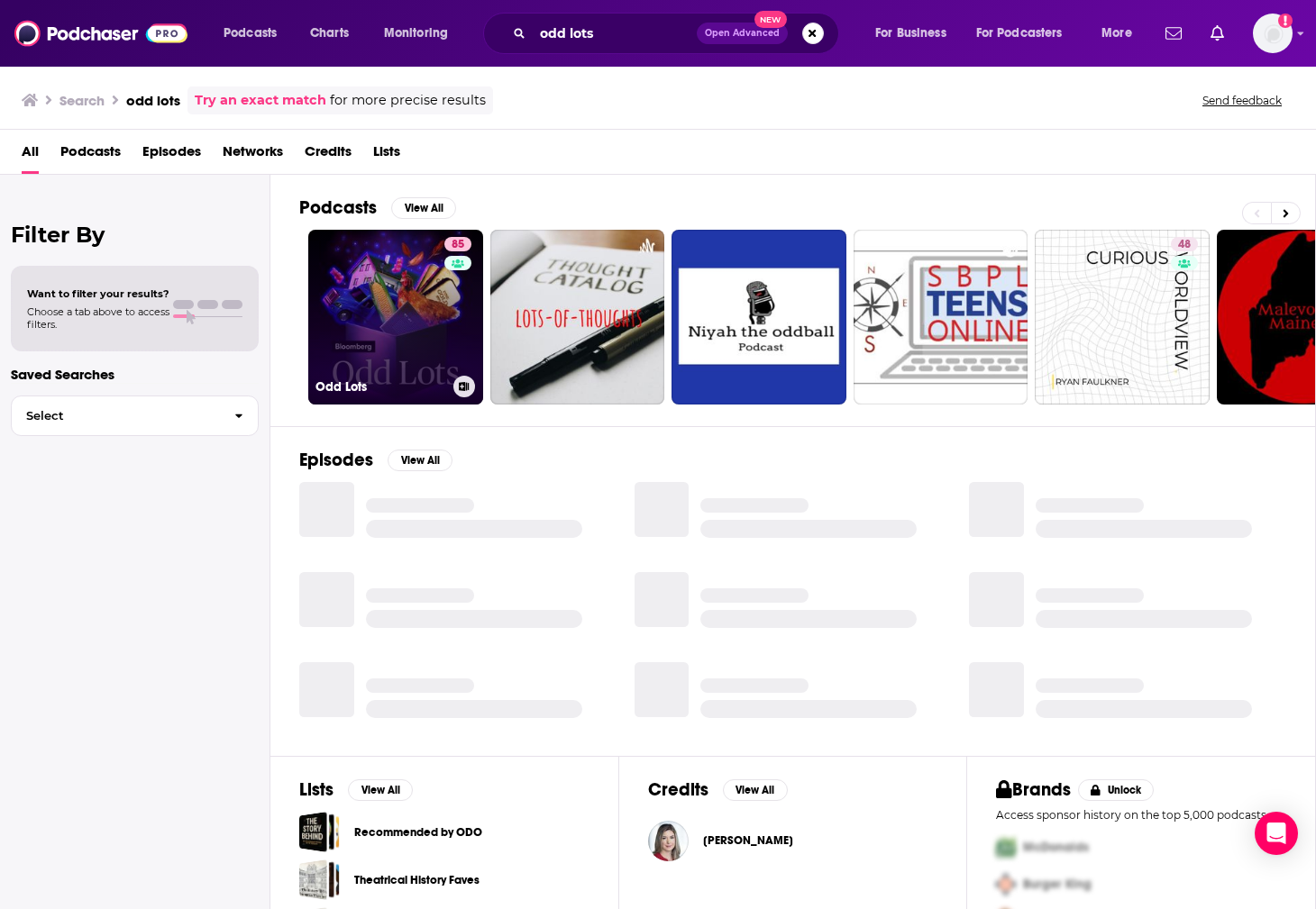
click at [408, 301] on link "85 Odd Lots" at bounding box center [396, 317] width 175 height 175
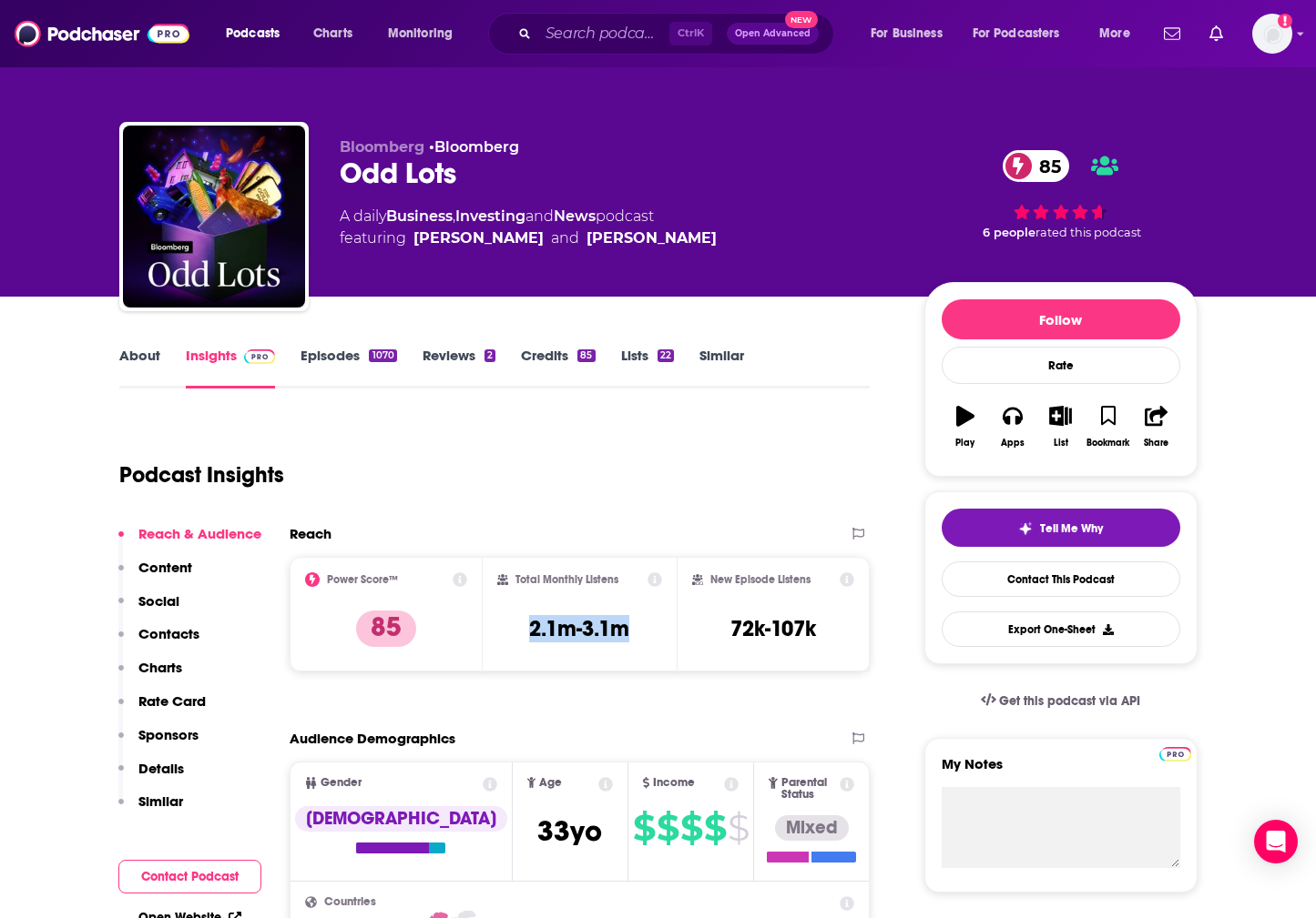
drag, startPoint x: 524, startPoint y: 625, endPoint x: 637, endPoint y: 629, distance: 113.1
click at [637, 629] on div "Total Monthly Listens 2.1m-3.1m" at bounding box center [579, 614] width 164 height 84
copy h3 "2.1m-3.1m"
click at [365, 106] on div "Bloomberg • Bloomberg Odd Lots 85 A daily Business , Investing and News podcast…" at bounding box center [658, 198] width 1105 height 196
click at [90, 133] on div "Bloomberg • Bloomberg Odd Lots 85 A daily Business , Investing and News podcast…" at bounding box center [658, 148] width 1166 height 297
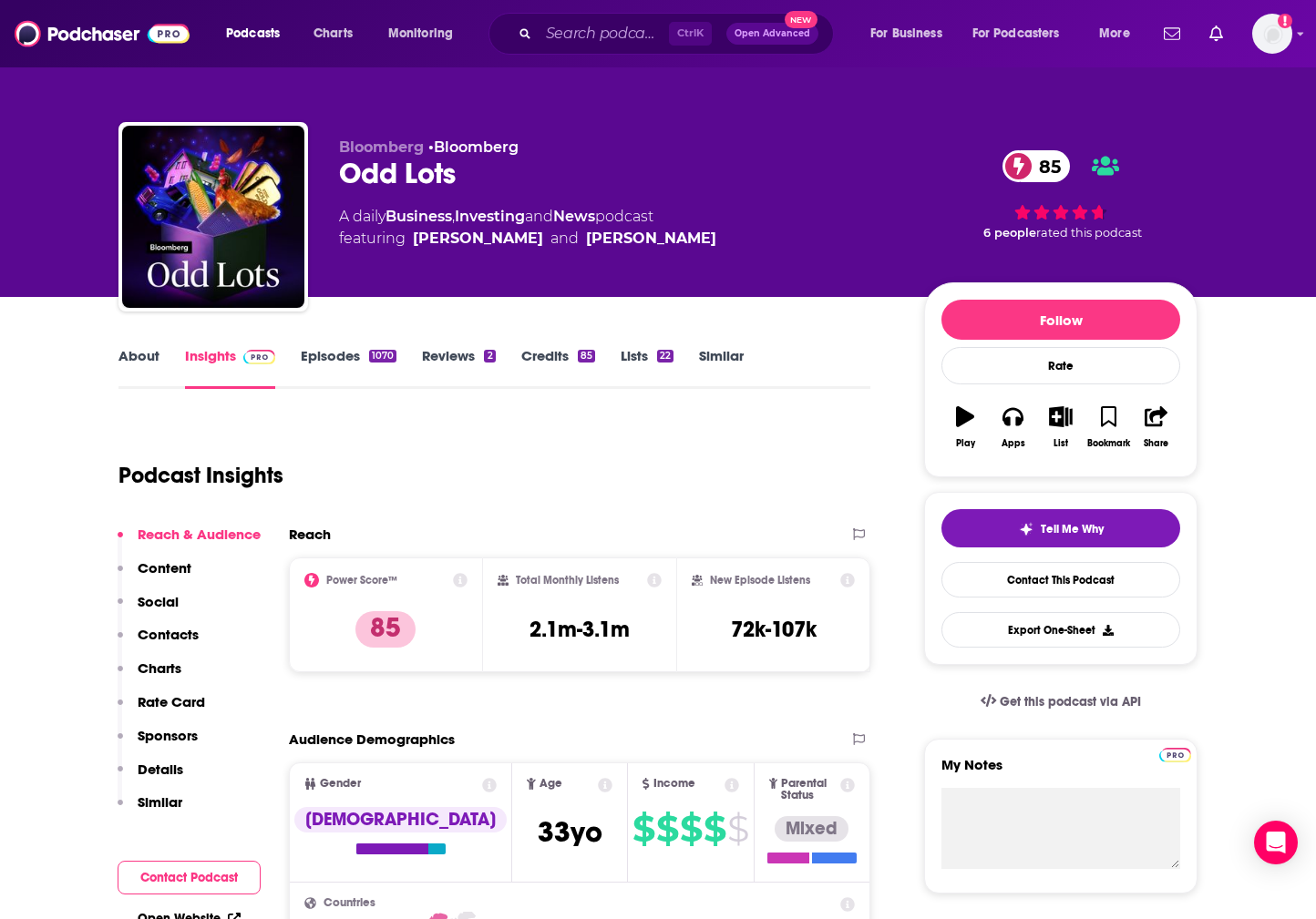
click at [726, 474] on div "Podcast Insights" at bounding box center [487, 465] width 737 height 93
click at [790, 100] on div "Bloomberg • Bloomberg Odd Lots 85 A daily Business , Investing and News podcast…" at bounding box center [658, 149] width 1166 height 297
click at [726, 230] on div "A daily Business , Investing and News podcast featuring [PERSON_NAME] and [PERS…" at bounding box center [616, 228] width 556 height 43
click at [859, 111] on div "Bloomberg • Bloomberg Odd Lots 85 A daily Business , Investing and News podcast…" at bounding box center [658, 198] width 1106 height 197
